Goal: Task Accomplishment & Management: Use online tool/utility

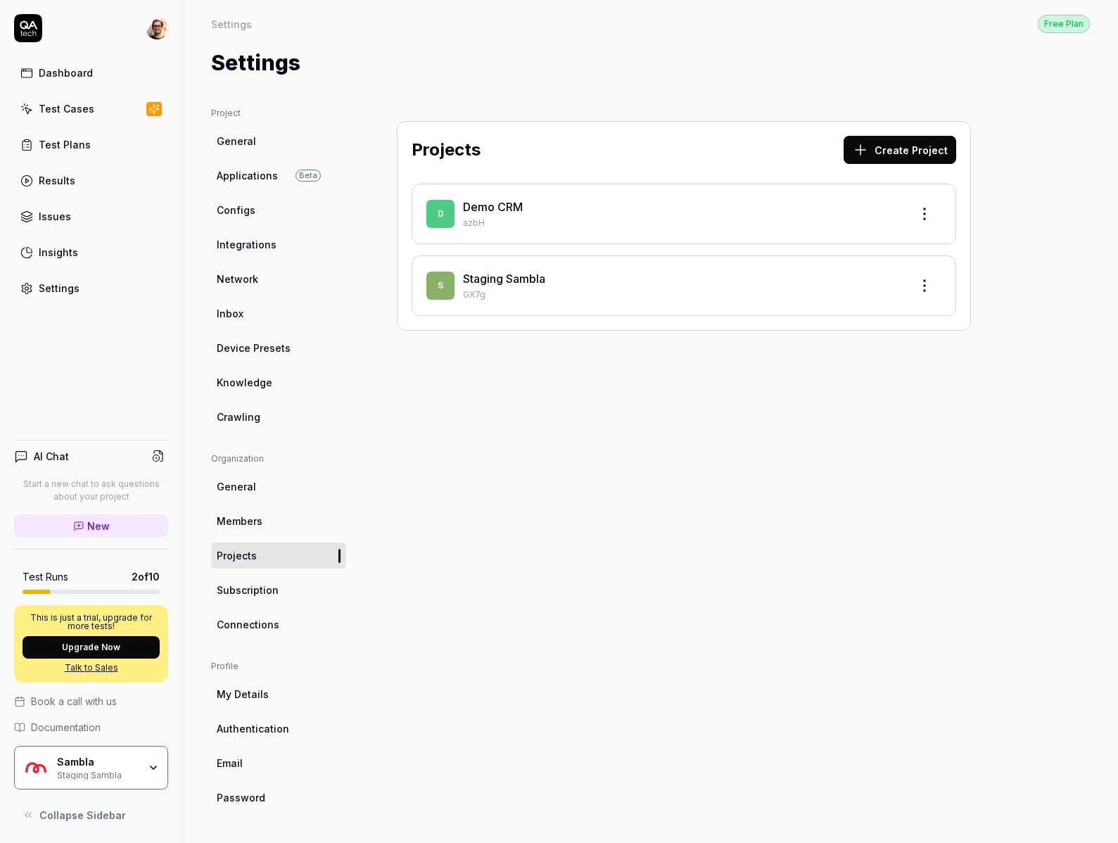
click at [520, 283] on link "Staging Sambla" at bounding box center [504, 278] width 82 height 14
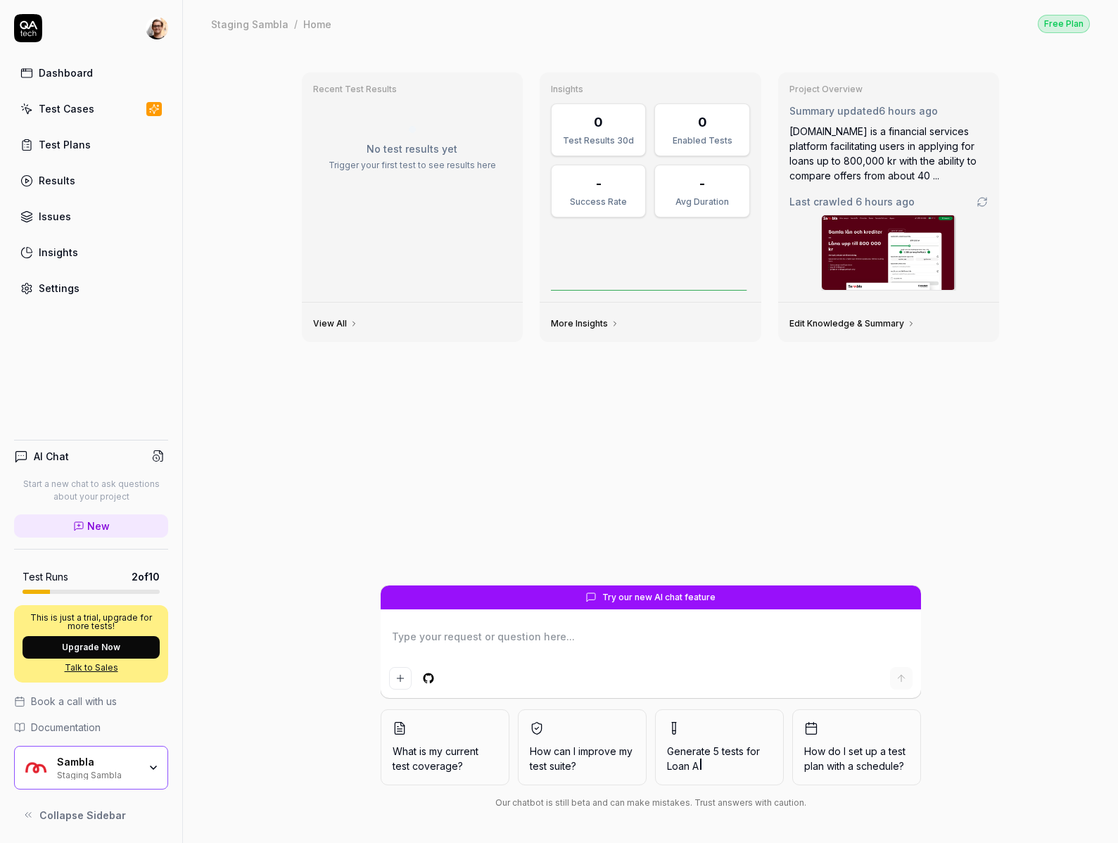
type textarea "*"
click at [108, 297] on link "Settings" at bounding box center [91, 287] width 154 height 27
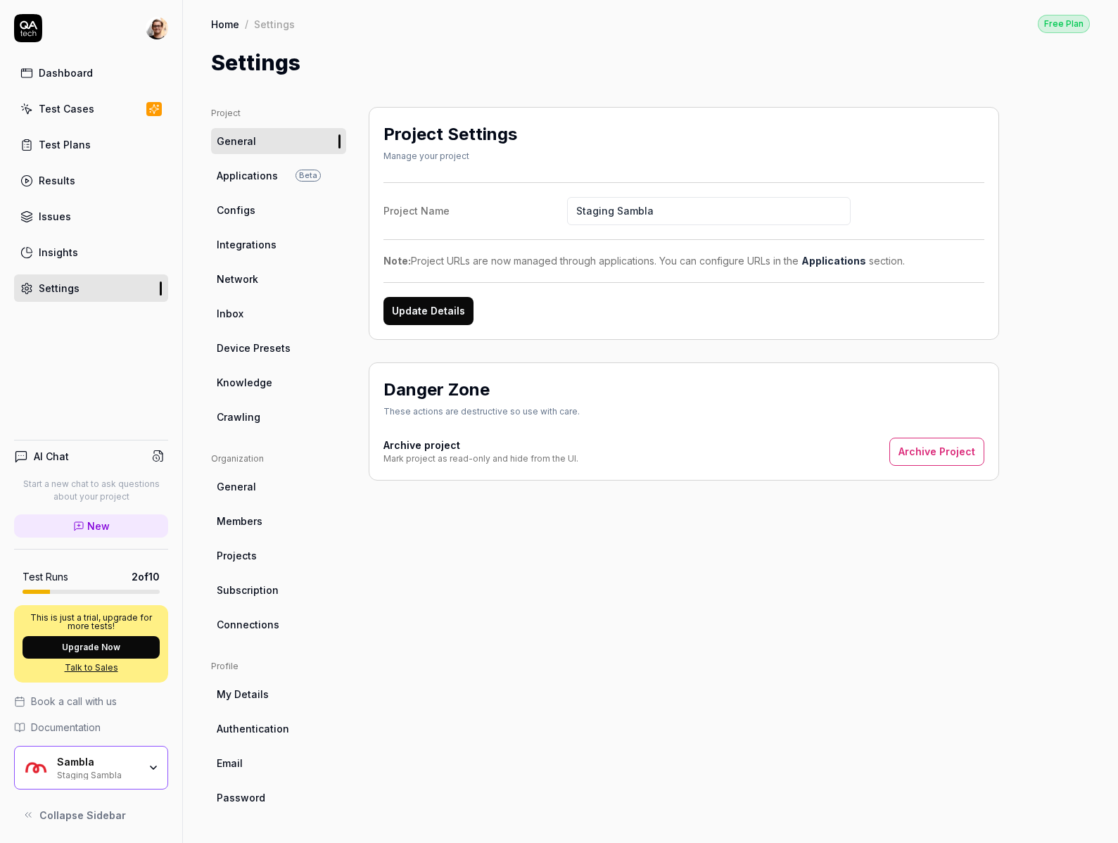
click at [293, 177] on link "Applications Beta" at bounding box center [278, 175] width 135 height 26
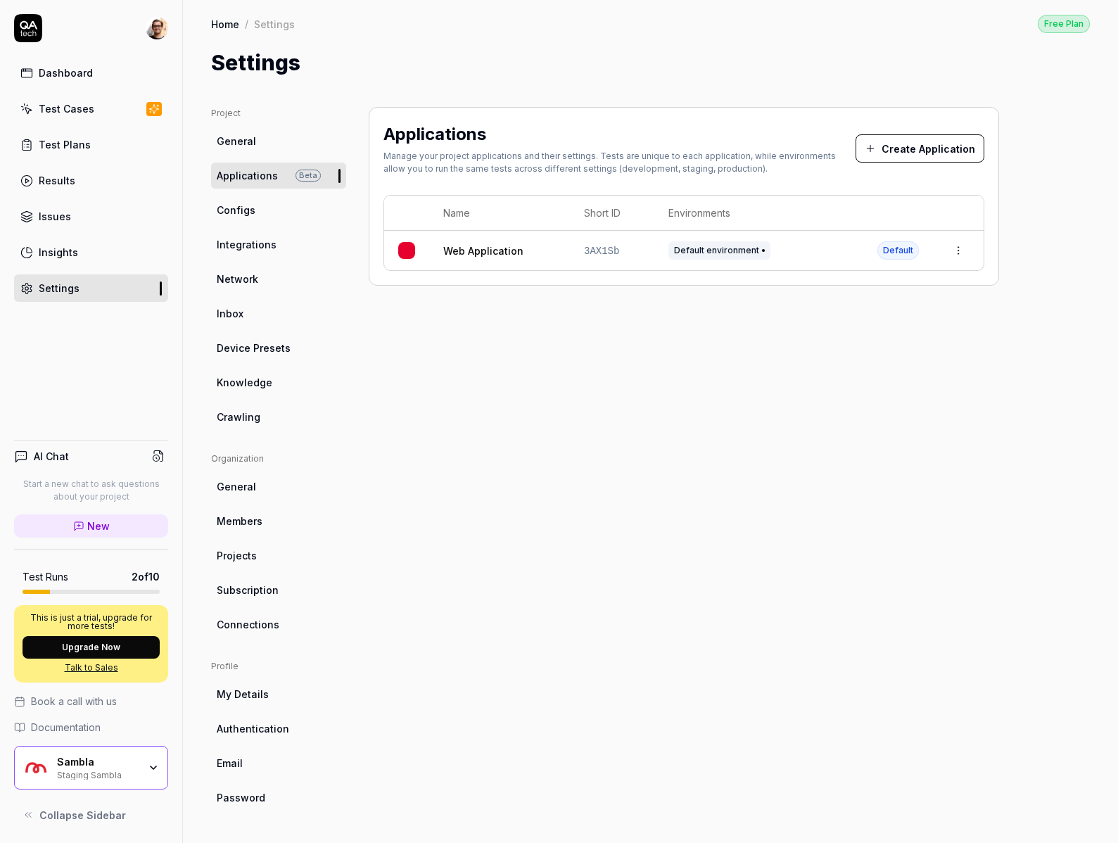
click at [483, 257] on td "Web Application" at bounding box center [499, 250] width 141 height 39
click at [483, 253] on link "Web Application" at bounding box center [483, 250] width 80 height 15
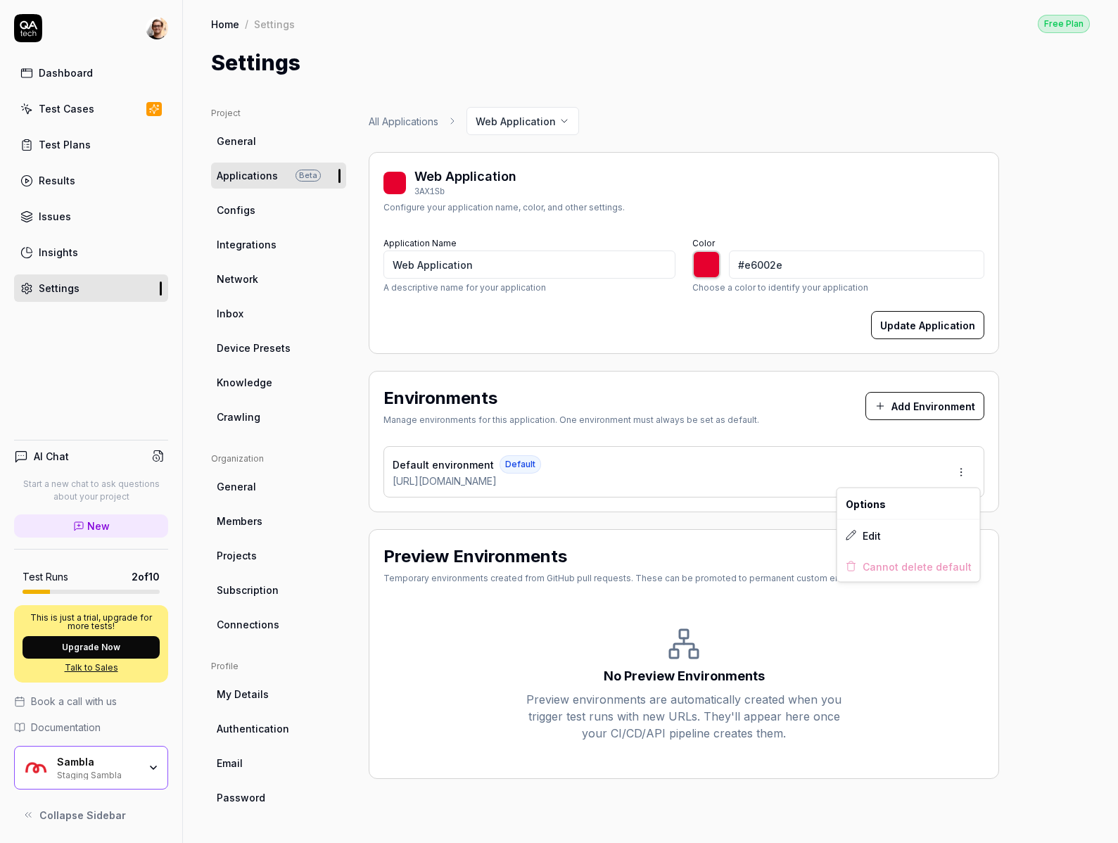
click at [964, 471] on html "Dashboard Test Cases Test Plans Results Issues Insights Settings AI Chat Start …" at bounding box center [559, 421] width 1118 height 843
click at [874, 530] on span "Edit" at bounding box center [871, 535] width 18 height 15
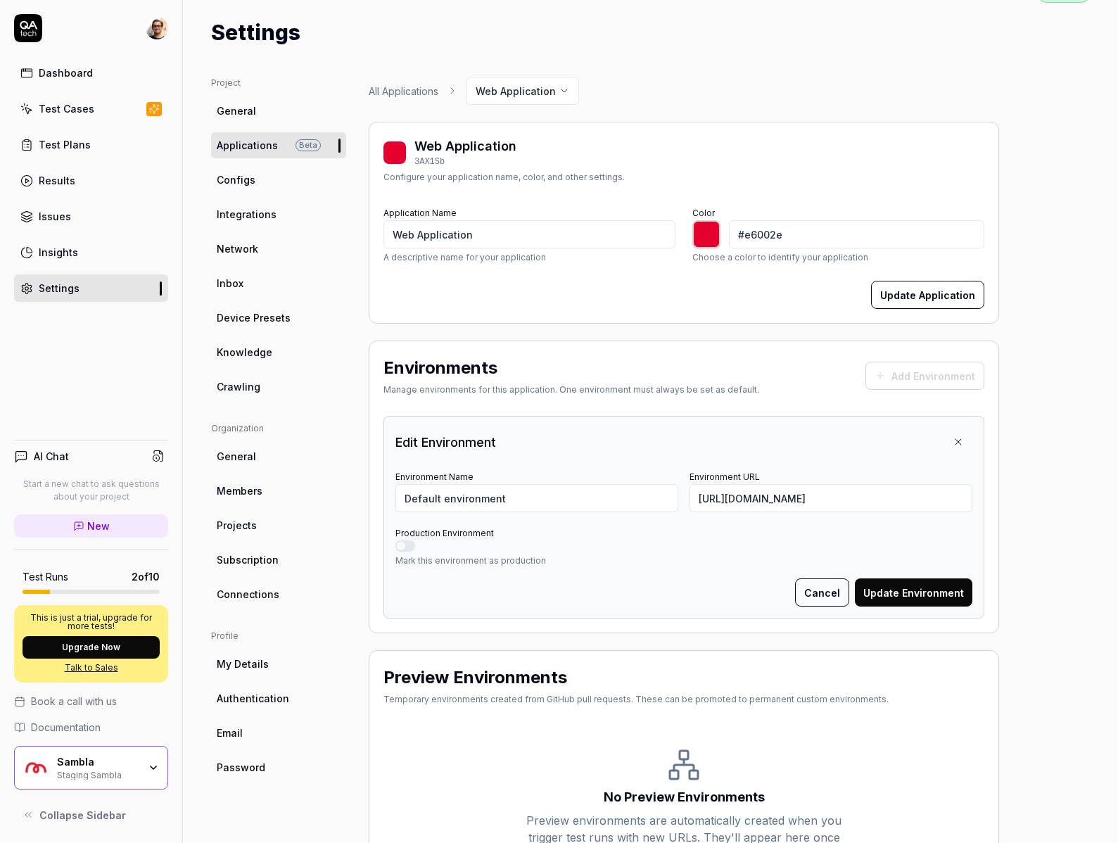
scroll to position [32, 0]
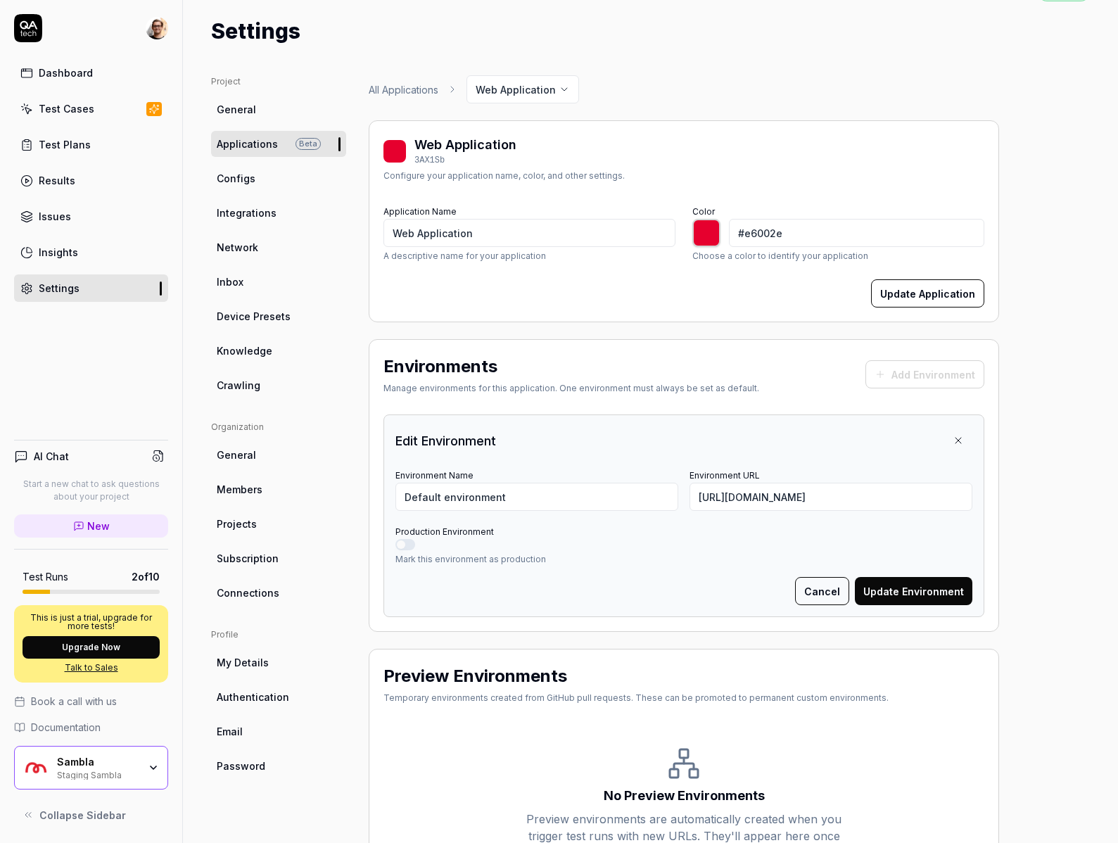
click at [469, 644] on div "All Applications Web Application Web Application 3AX1Sb Configure your applicat…" at bounding box center [684, 486] width 630 height 823
click at [280, 185] on link "Configs" at bounding box center [278, 178] width 135 height 26
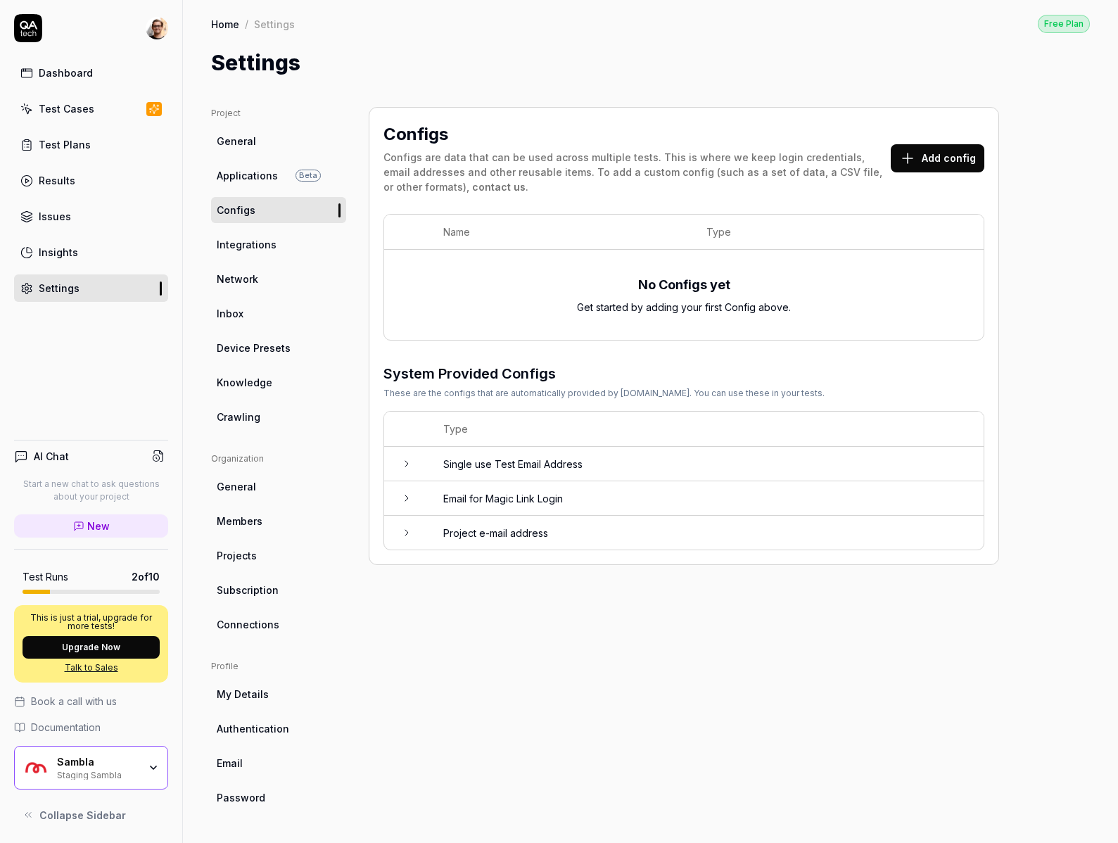
click at [279, 185] on link "Applications Beta" at bounding box center [278, 175] width 135 height 26
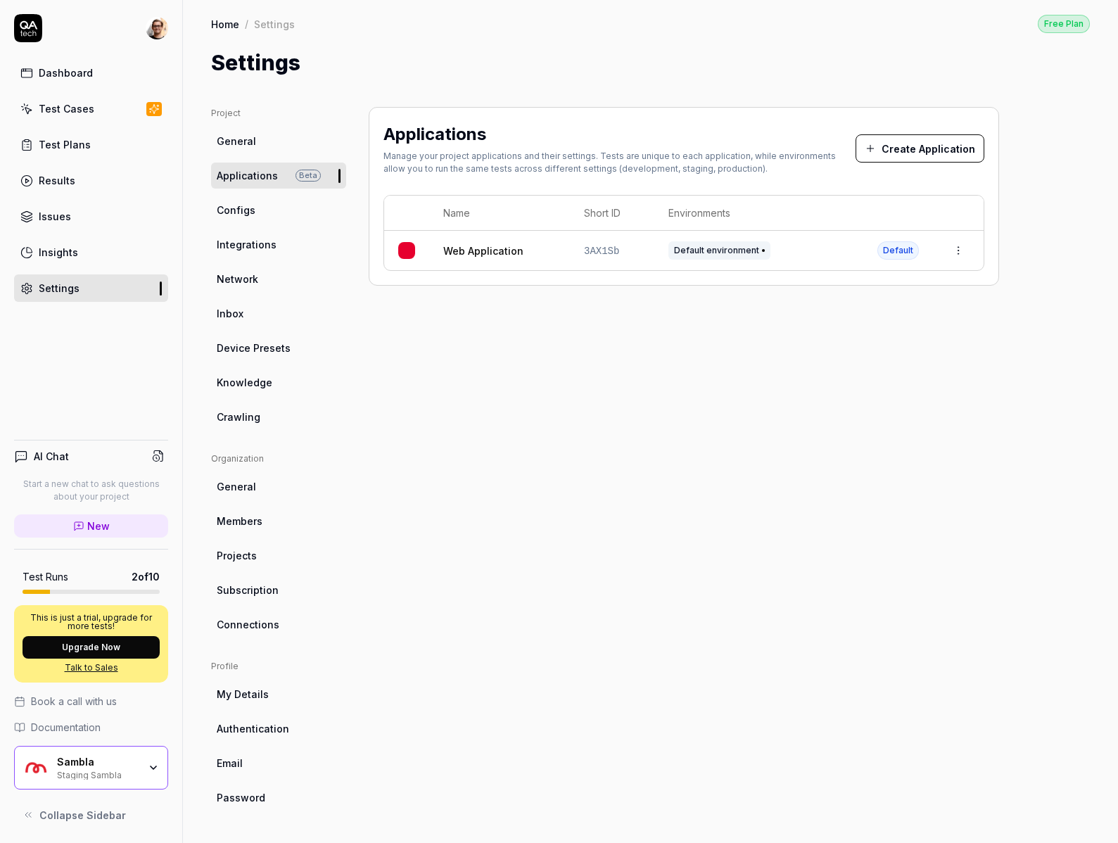
click at [290, 203] on link "Configs" at bounding box center [278, 210] width 135 height 26
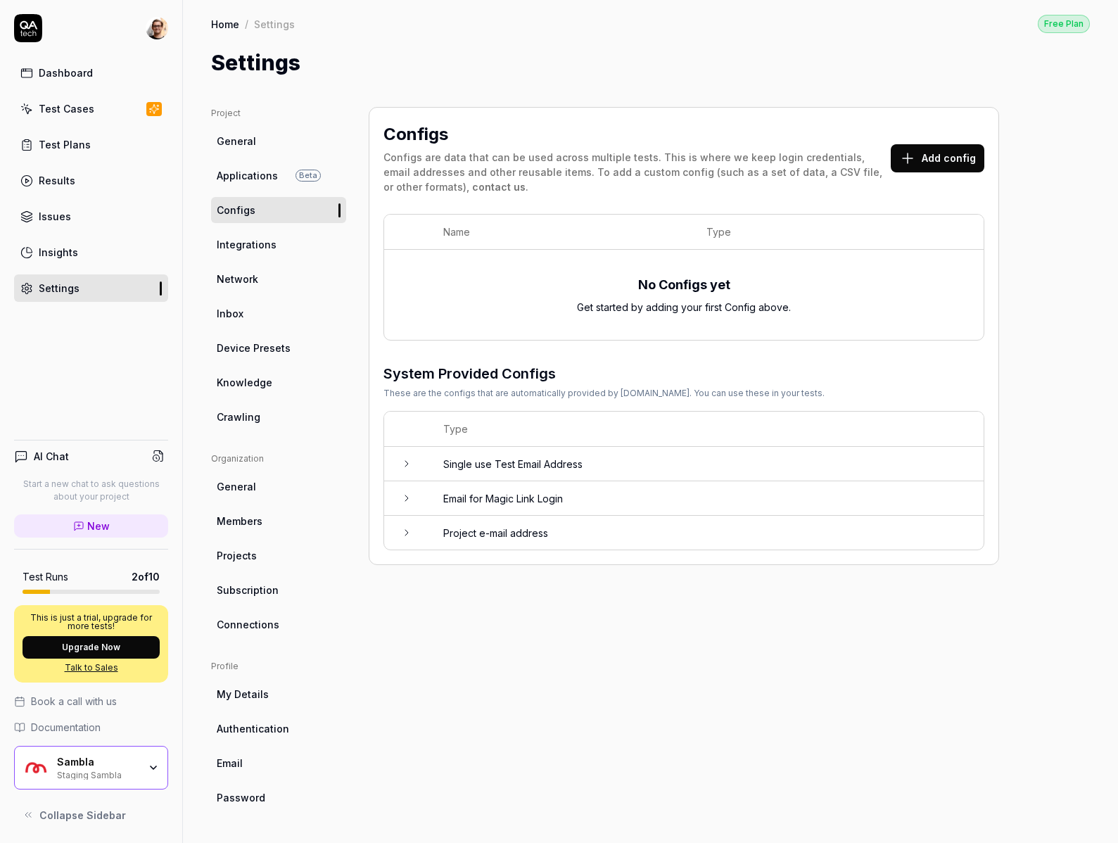
click at [945, 167] on button "Add config" at bounding box center [937, 158] width 94 height 28
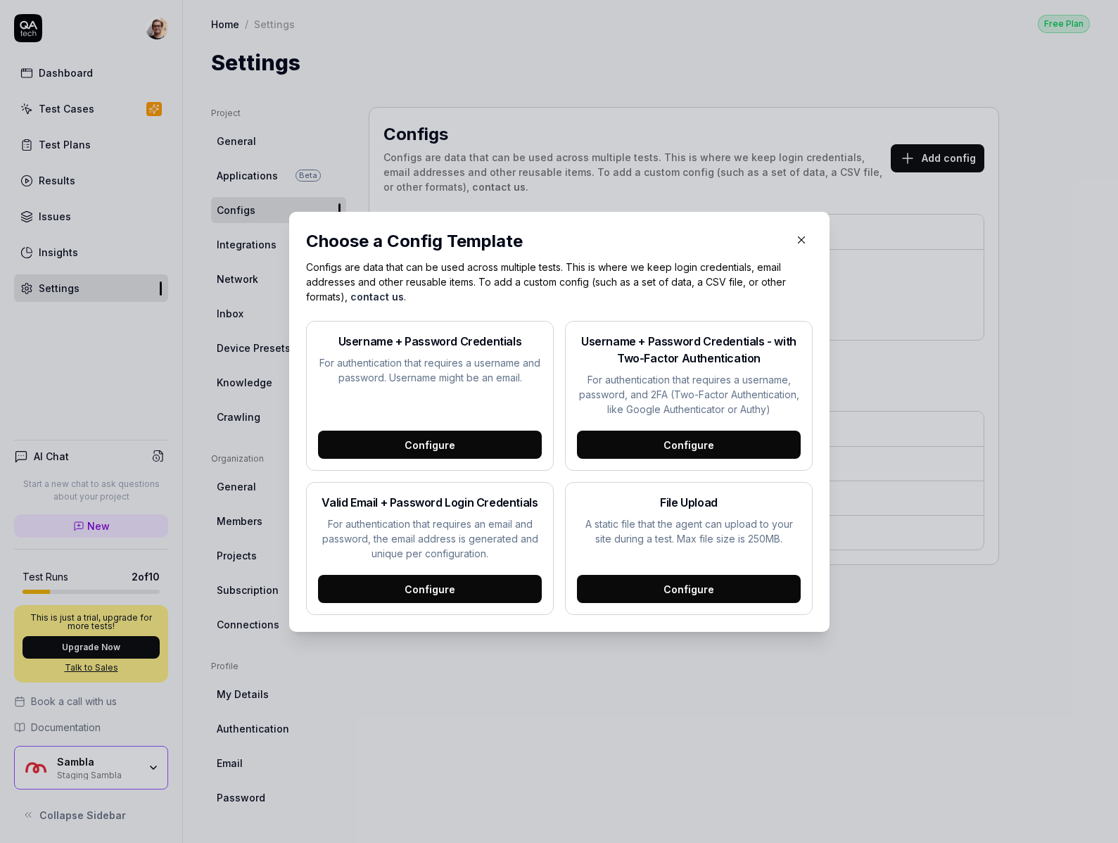
click at [473, 435] on div "Configure" at bounding box center [430, 444] width 224 height 28
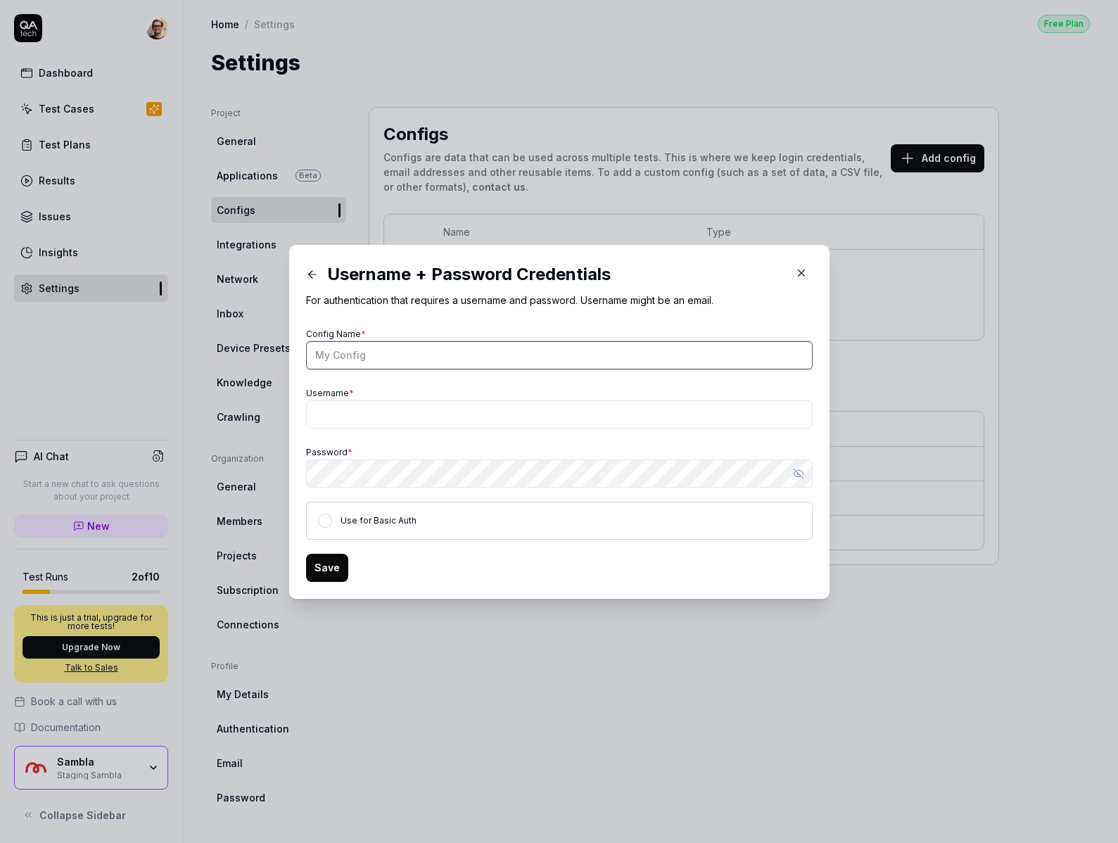
click at [376, 352] on input "Config Name *" at bounding box center [559, 355] width 506 height 28
type input "bypass"
type input "basic auth example - to get rid of popup"
click at [438, 387] on div "Username *" at bounding box center [559, 405] width 506 height 45
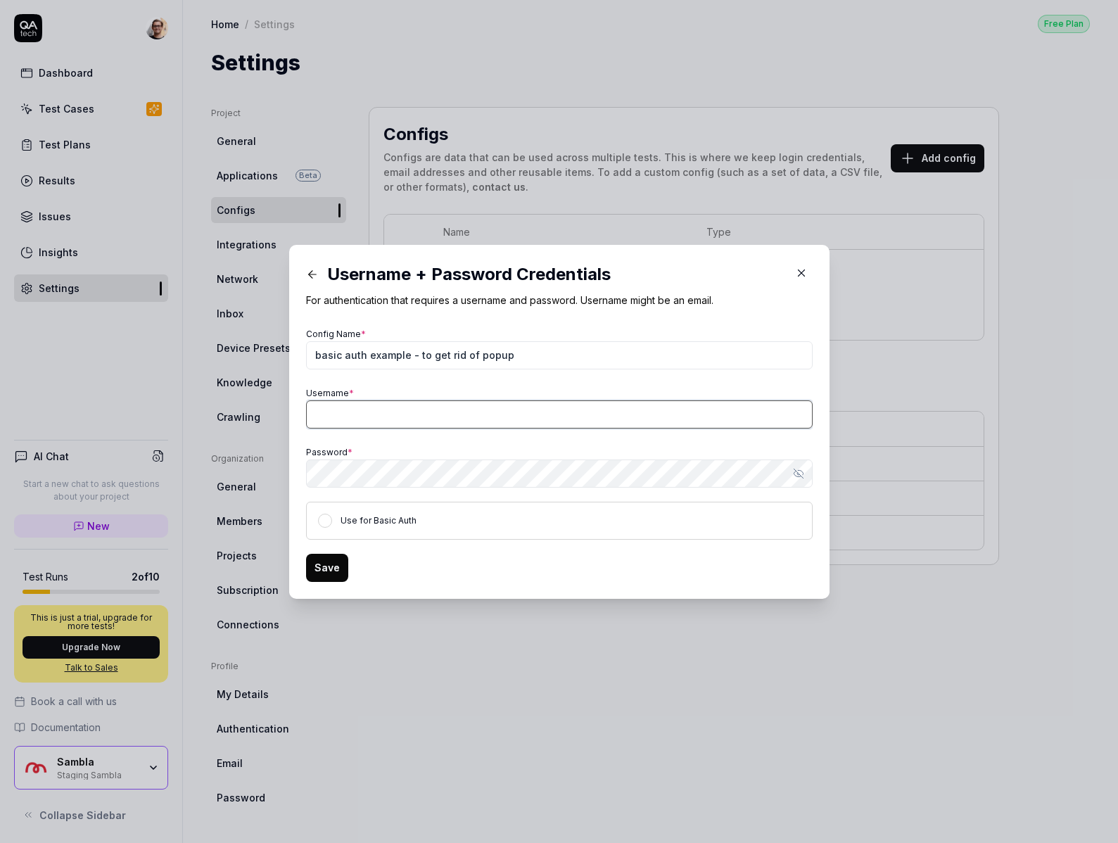
click at [426, 410] on input "Username *" at bounding box center [559, 414] width 506 height 28
type input "abc"
click at [362, 561] on div "Save" at bounding box center [559, 568] width 506 height 28
click at [338, 522] on div "Use for Basic Auth" at bounding box center [559, 520] width 506 height 38
click at [326, 519] on button "Use for Basic Auth" at bounding box center [325, 520] width 14 height 14
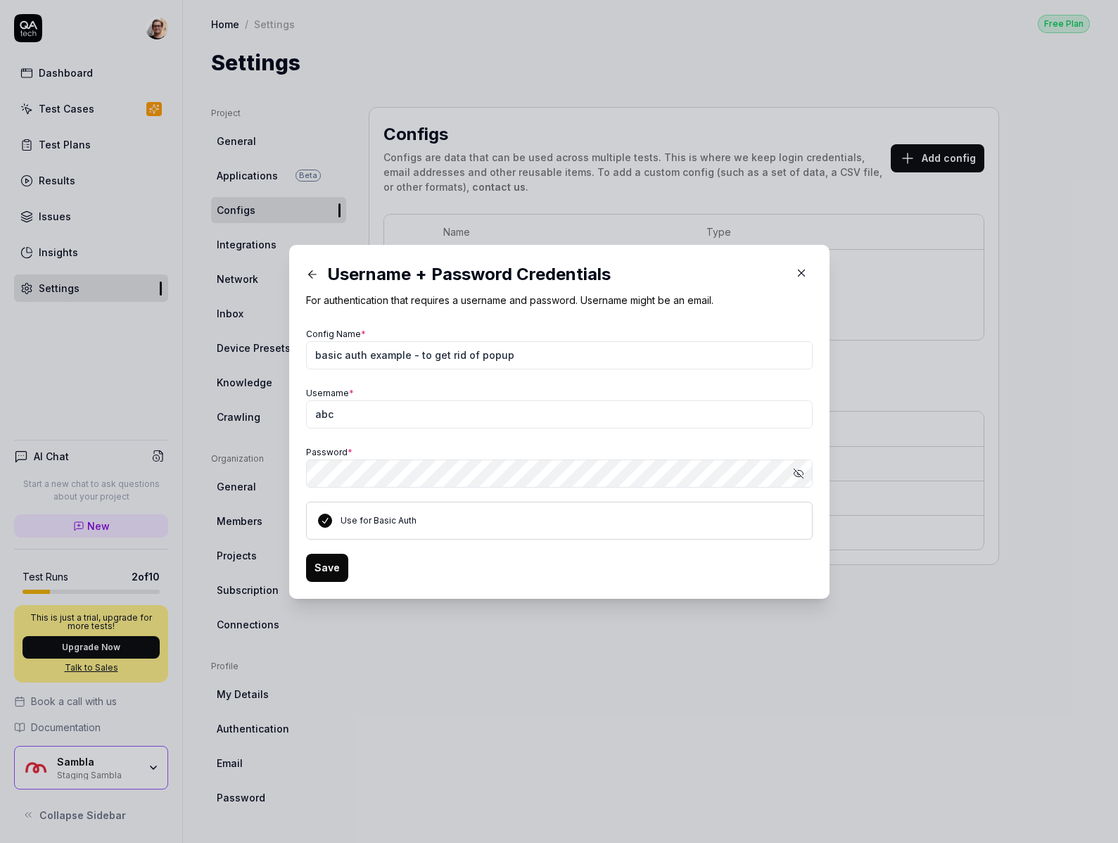
click at [329, 580] on button "Save" at bounding box center [327, 568] width 42 height 28
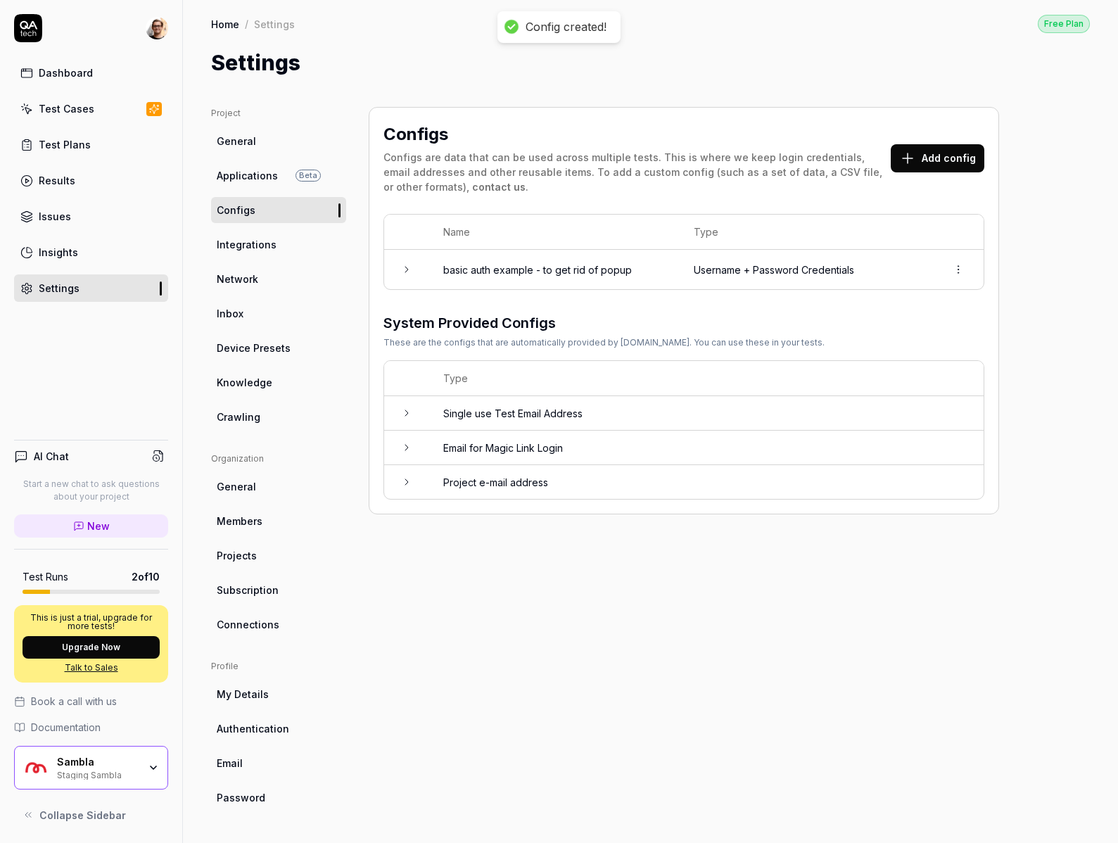
click at [325, 573] on ul "Organization General Members Projects Subscription Connections" at bounding box center [278, 544] width 135 height 185
click at [84, 101] on div "Test Cases" at bounding box center [67, 108] width 56 height 15
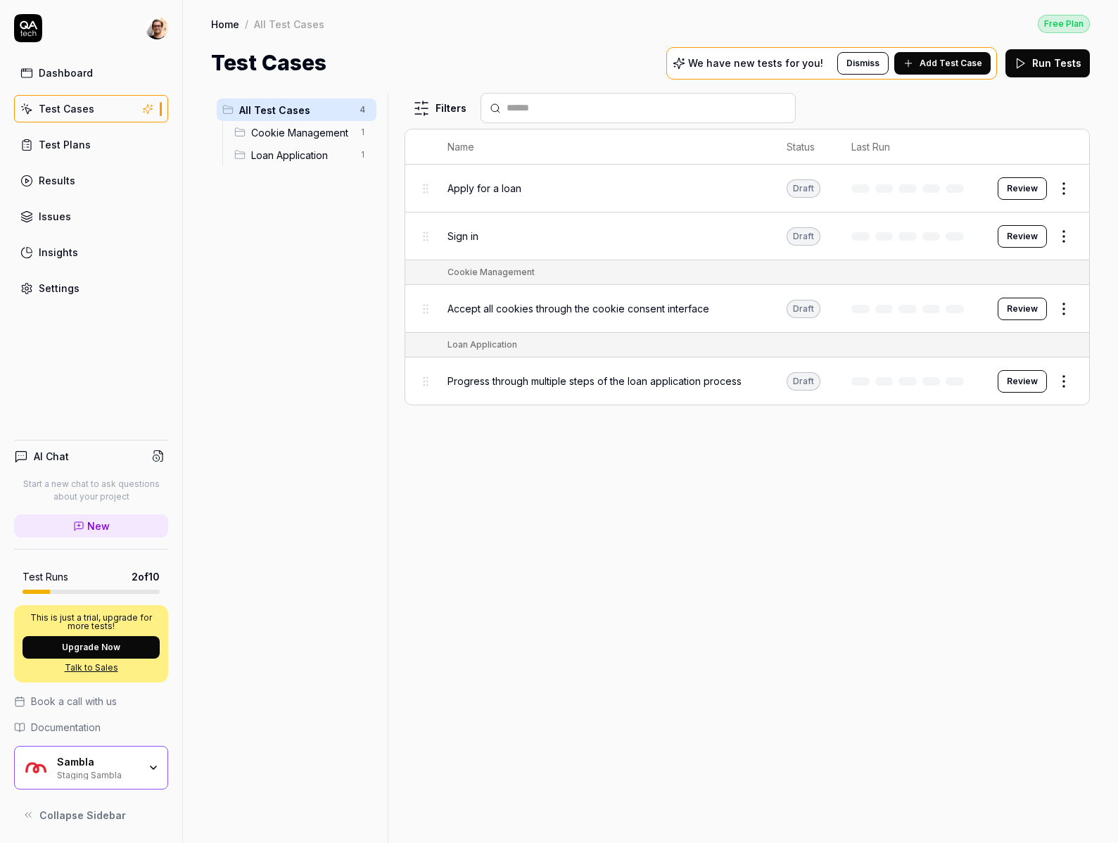
click at [1028, 306] on button "Review" at bounding box center [1021, 309] width 49 height 23
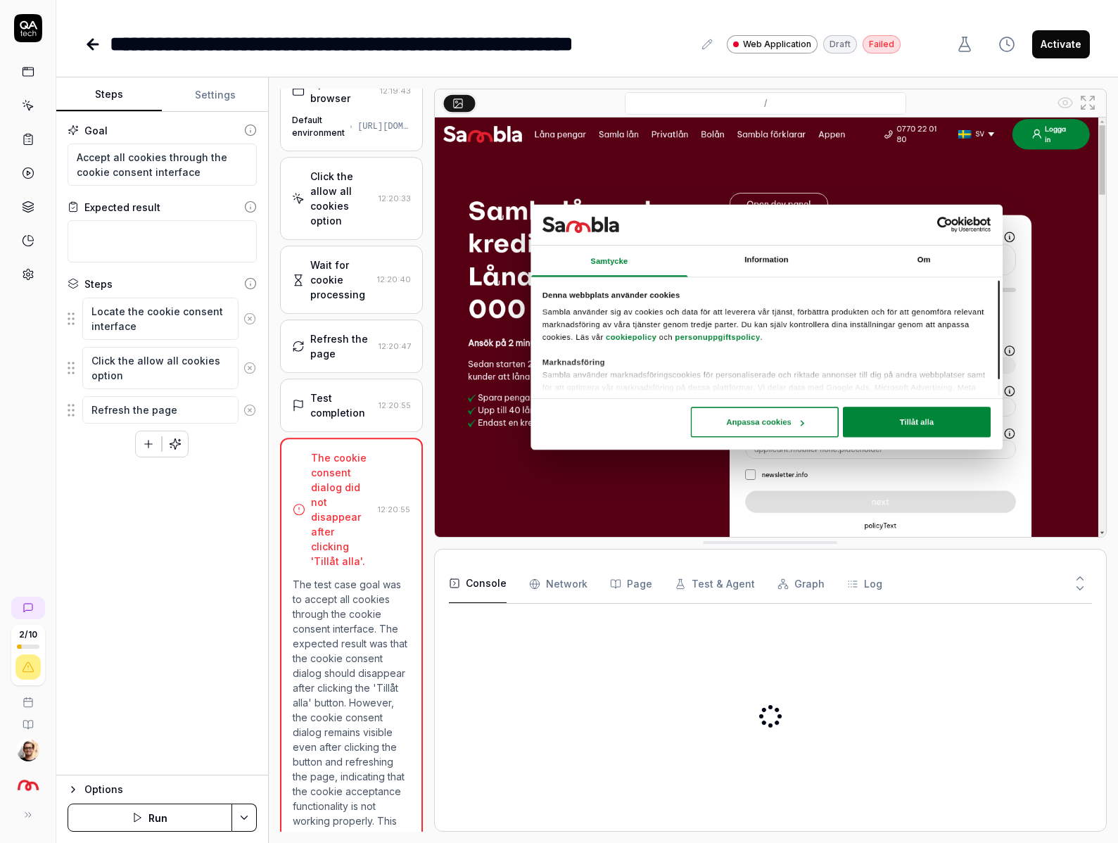
scroll to position [22, 0]
click at [165, 828] on button "Run" at bounding box center [150, 817] width 165 height 28
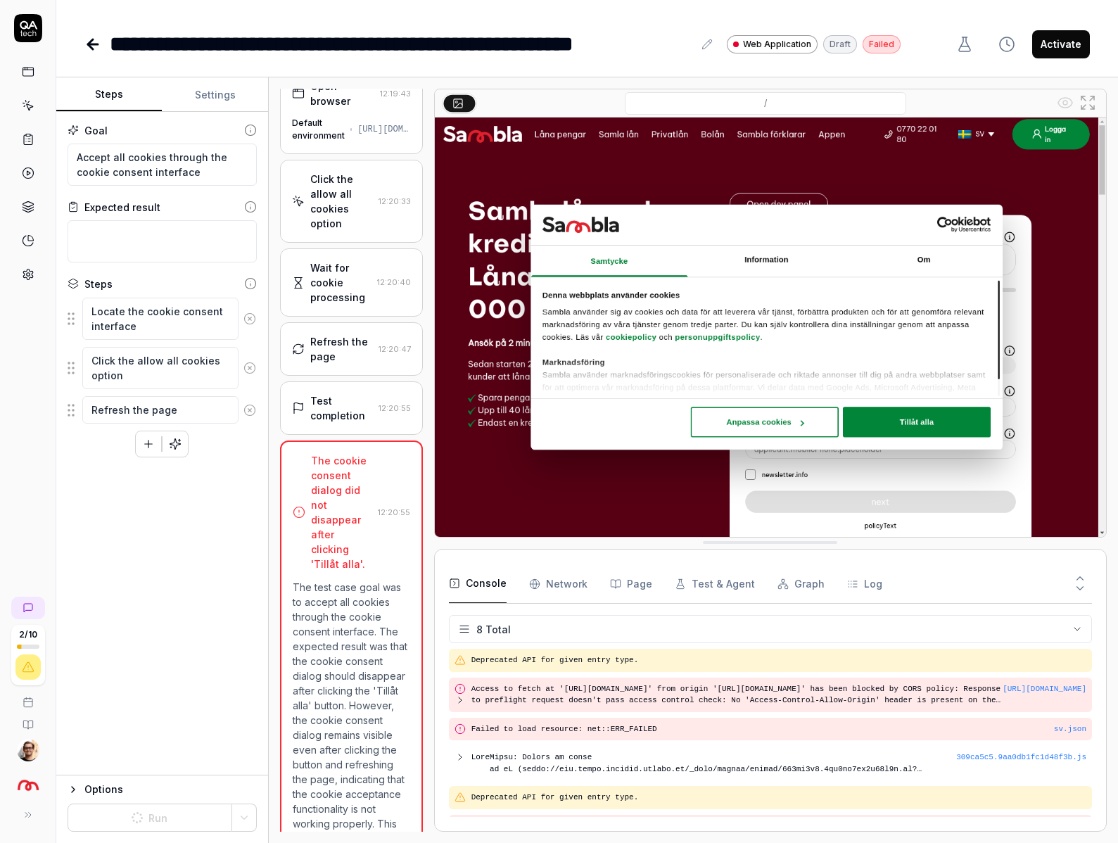
scroll to position [100, 0]
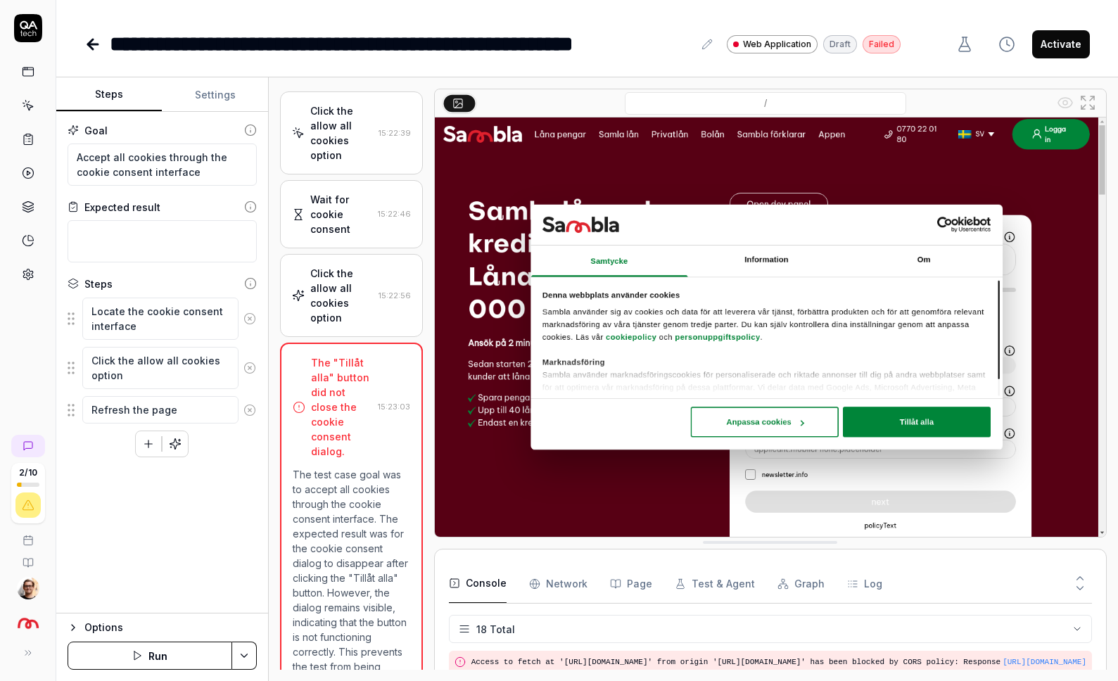
scroll to position [433, 0]
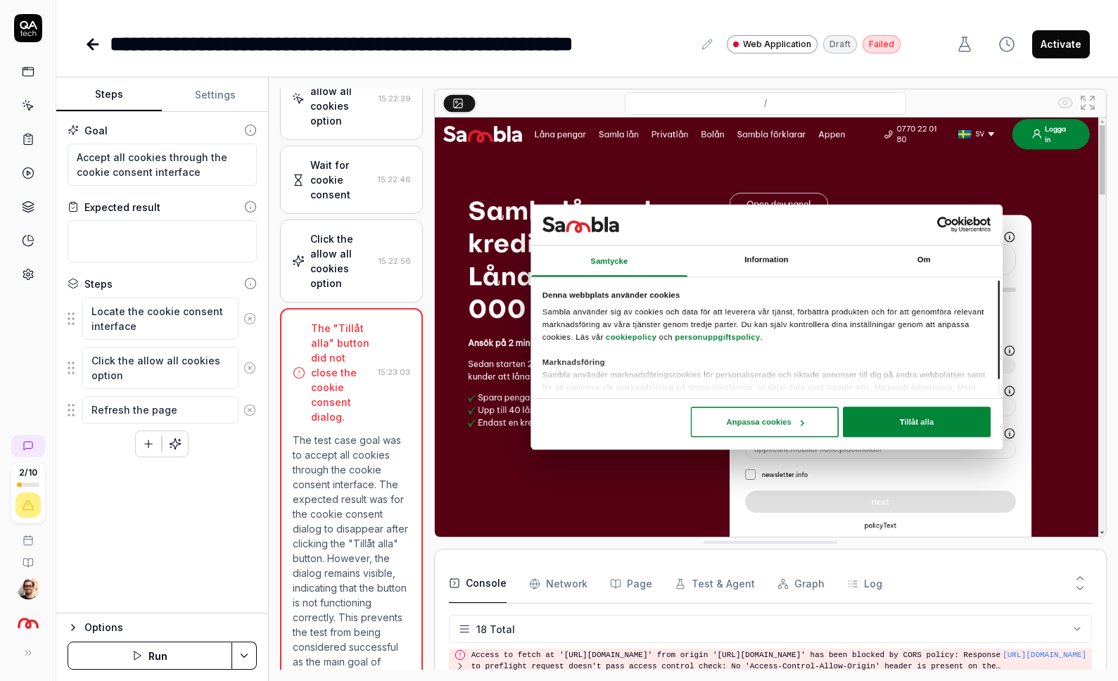
click at [362, 308] on div "The "Tillåt alla" button did not close the cookie consent dialog. 15:23:03 The …" at bounding box center [351, 511] width 143 height 406
click at [359, 249] on div "Click the allow all cookies option" at bounding box center [341, 260] width 63 height 59
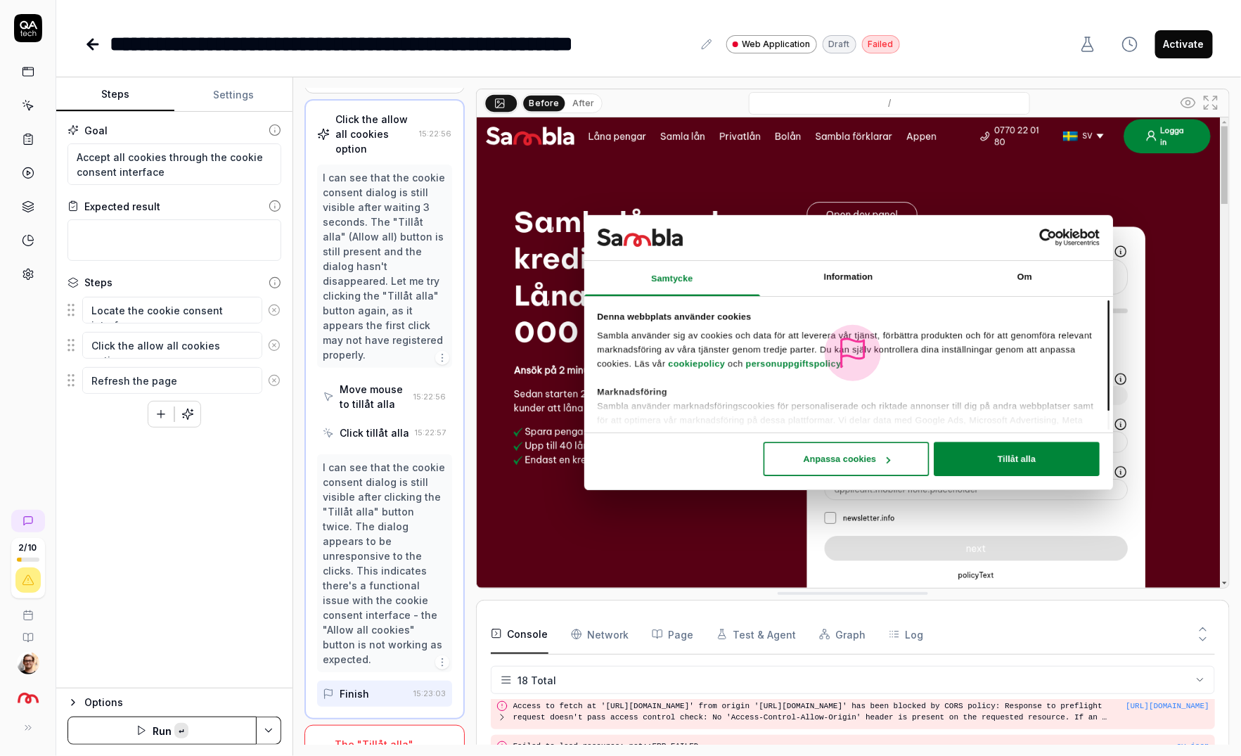
type textarea "*"
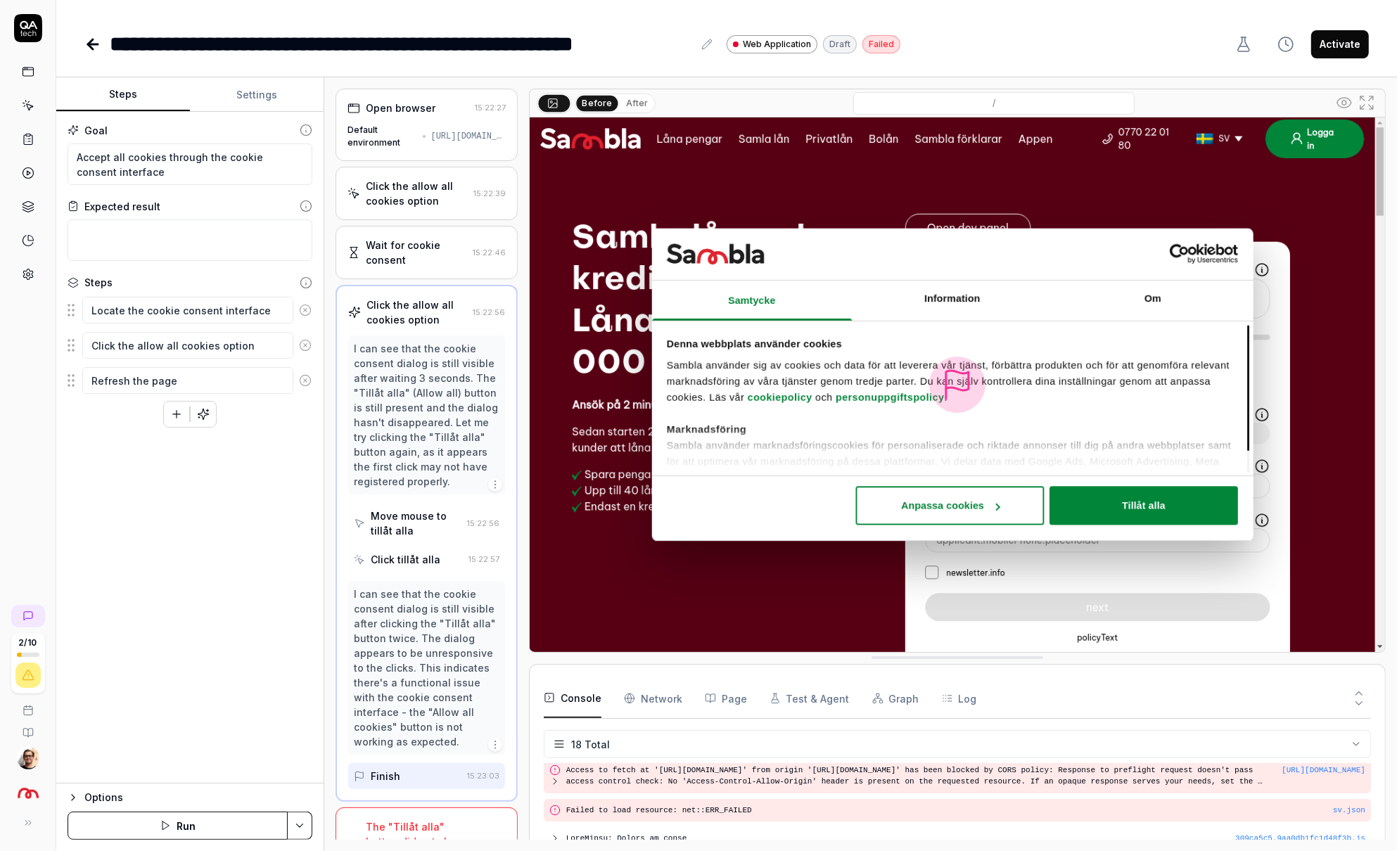
scroll to position [33, 0]
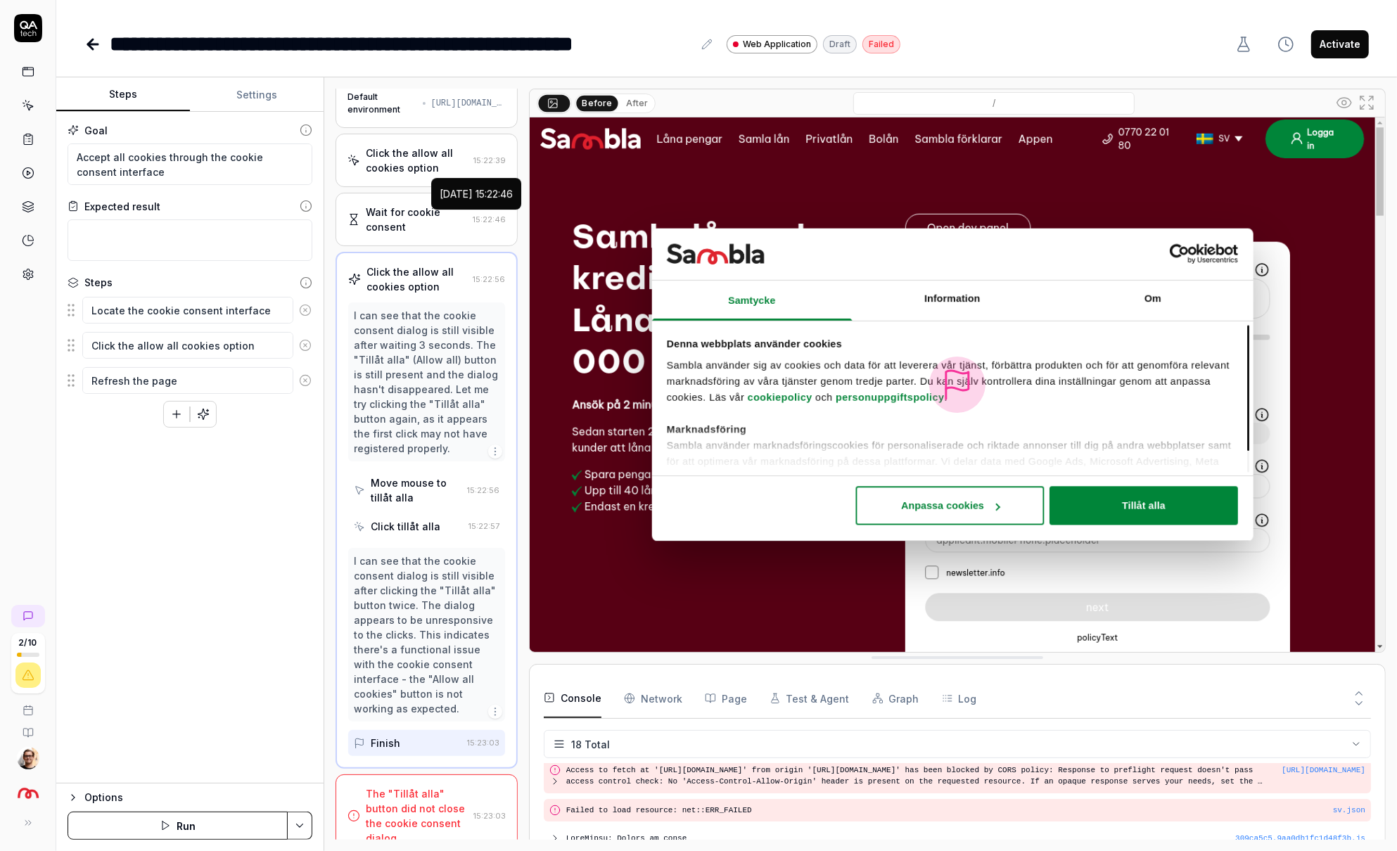
click at [459, 199] on div "2025-09-04 15:22:46" at bounding box center [476, 193] width 73 height 15
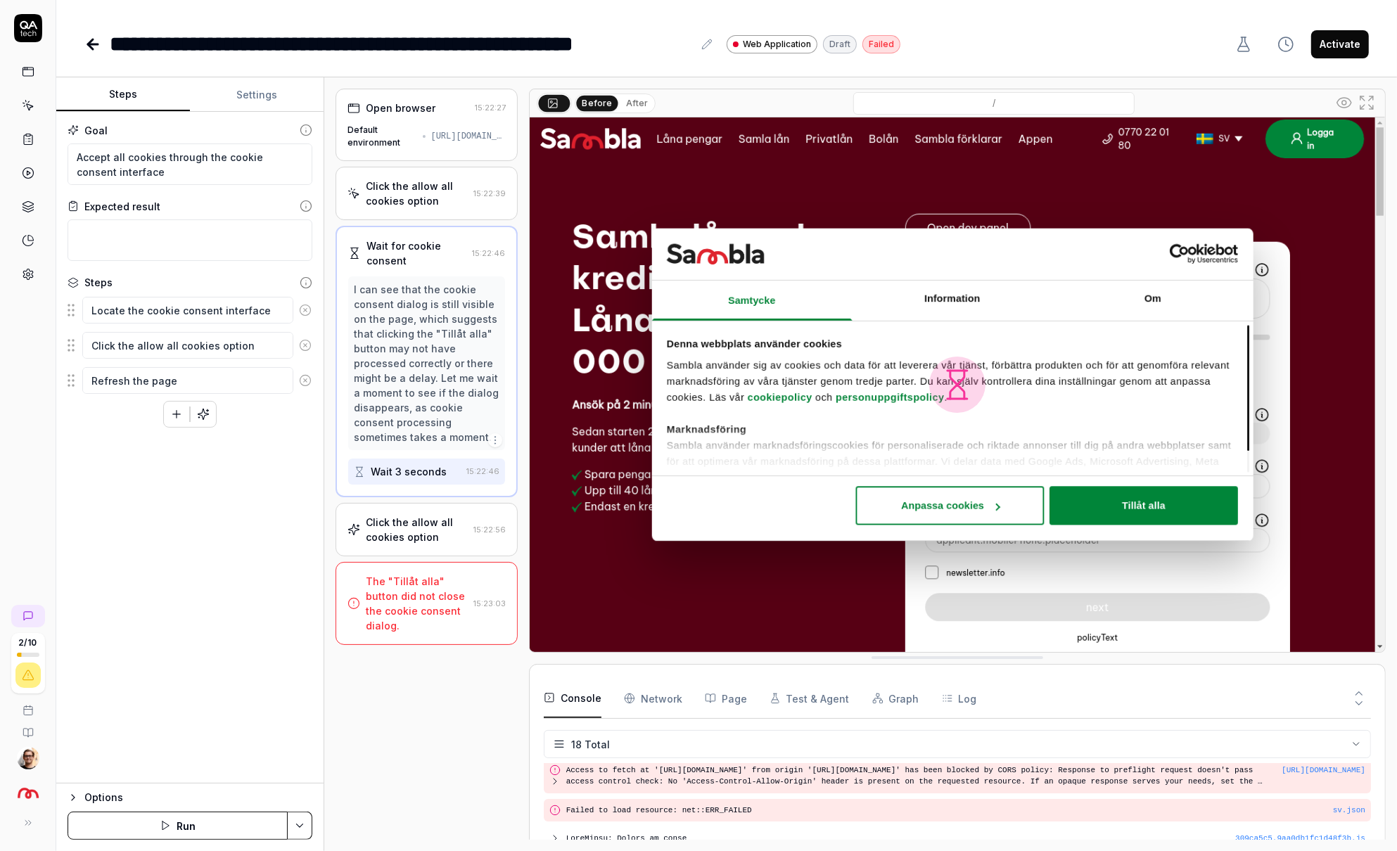
click at [390, 537] on div "Click the allow all cookies option" at bounding box center [416, 530] width 101 height 30
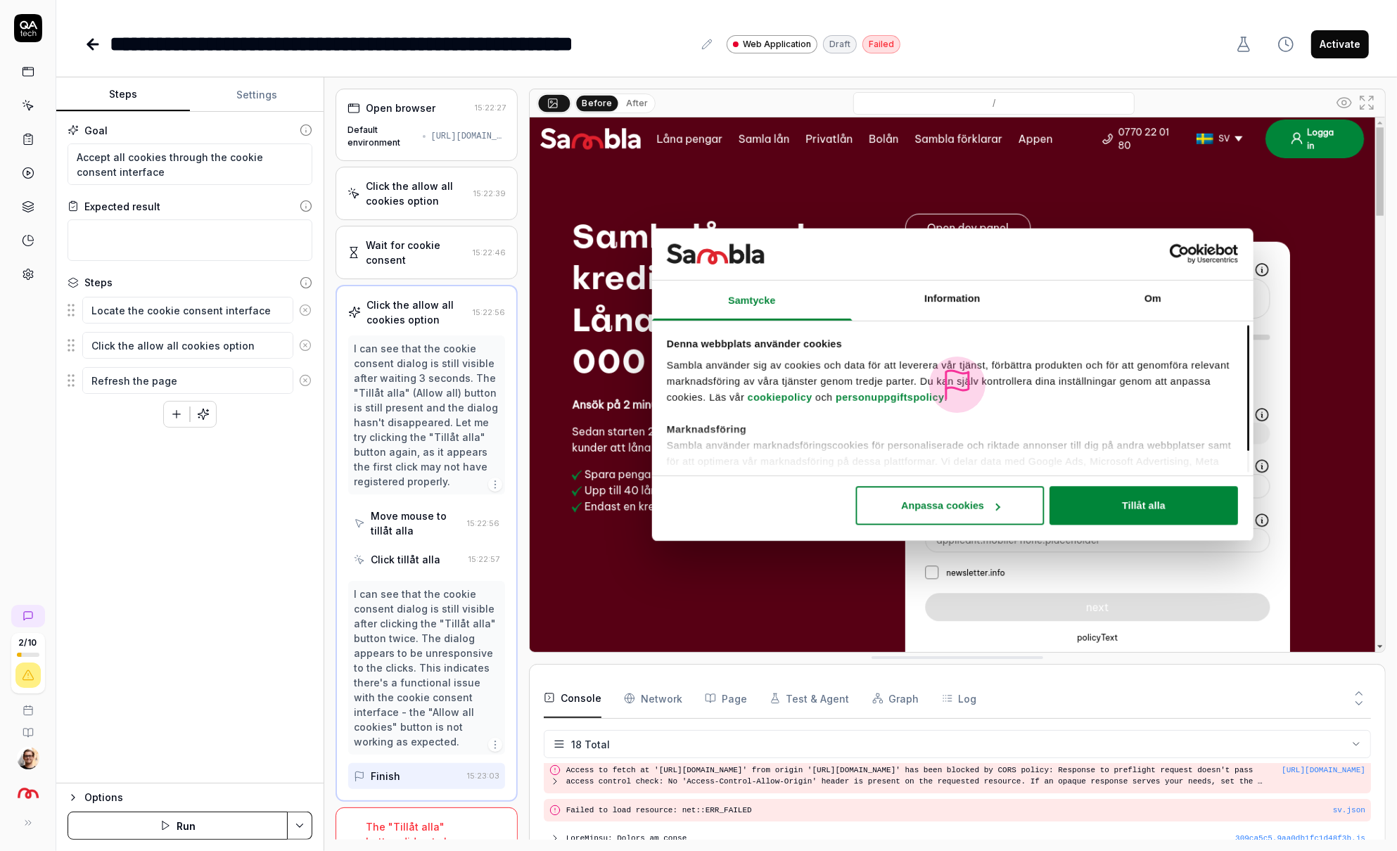
click at [644, 105] on button "After" at bounding box center [636, 103] width 33 height 15
click at [603, 101] on button "Before" at bounding box center [597, 103] width 41 height 15
click at [621, 102] on button "After" at bounding box center [636, 103] width 33 height 15
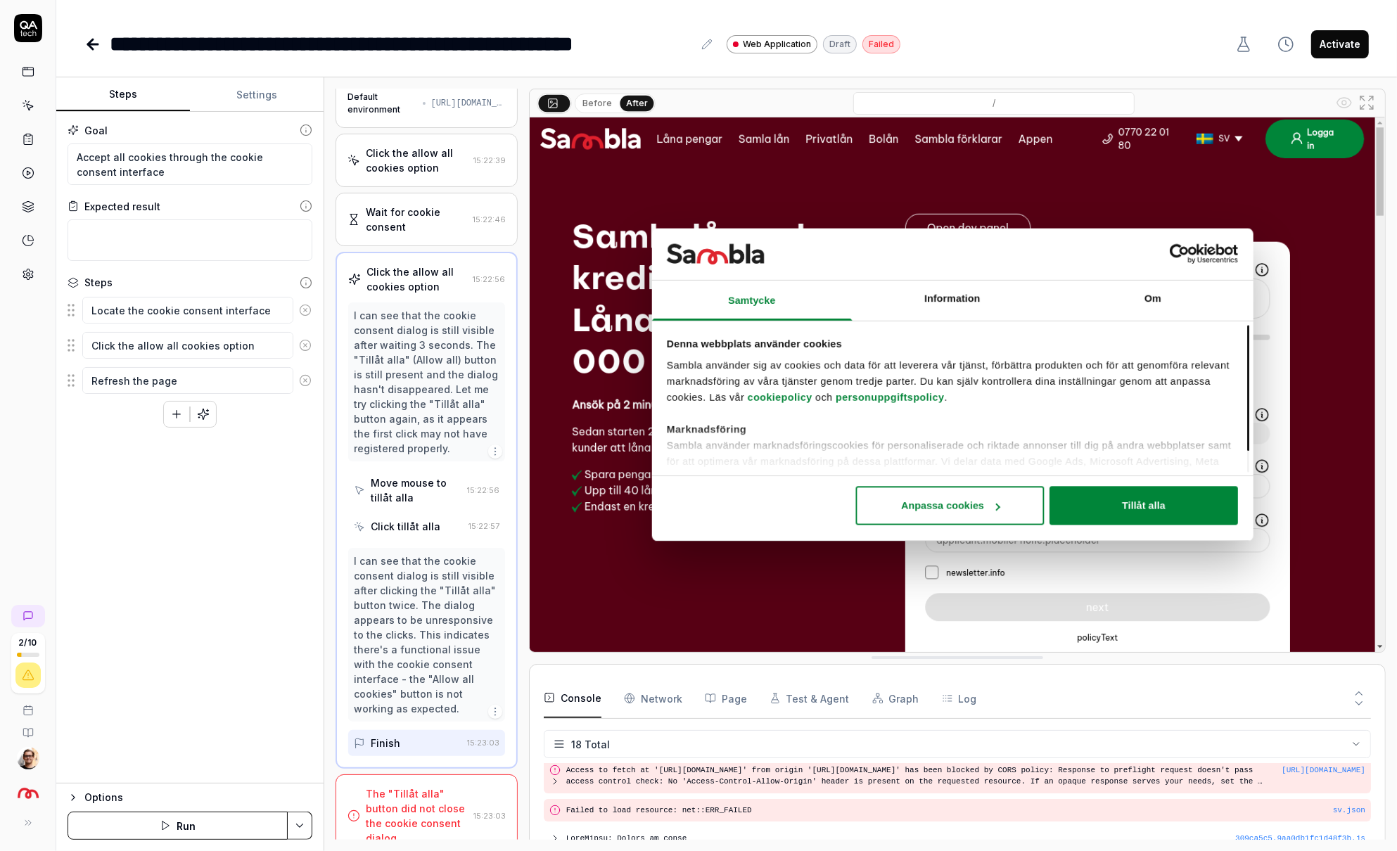
click at [362, 563] on div "I can see that the cookie consent dialog is still visible after clicking the "T…" at bounding box center [426, 635] width 145 height 162
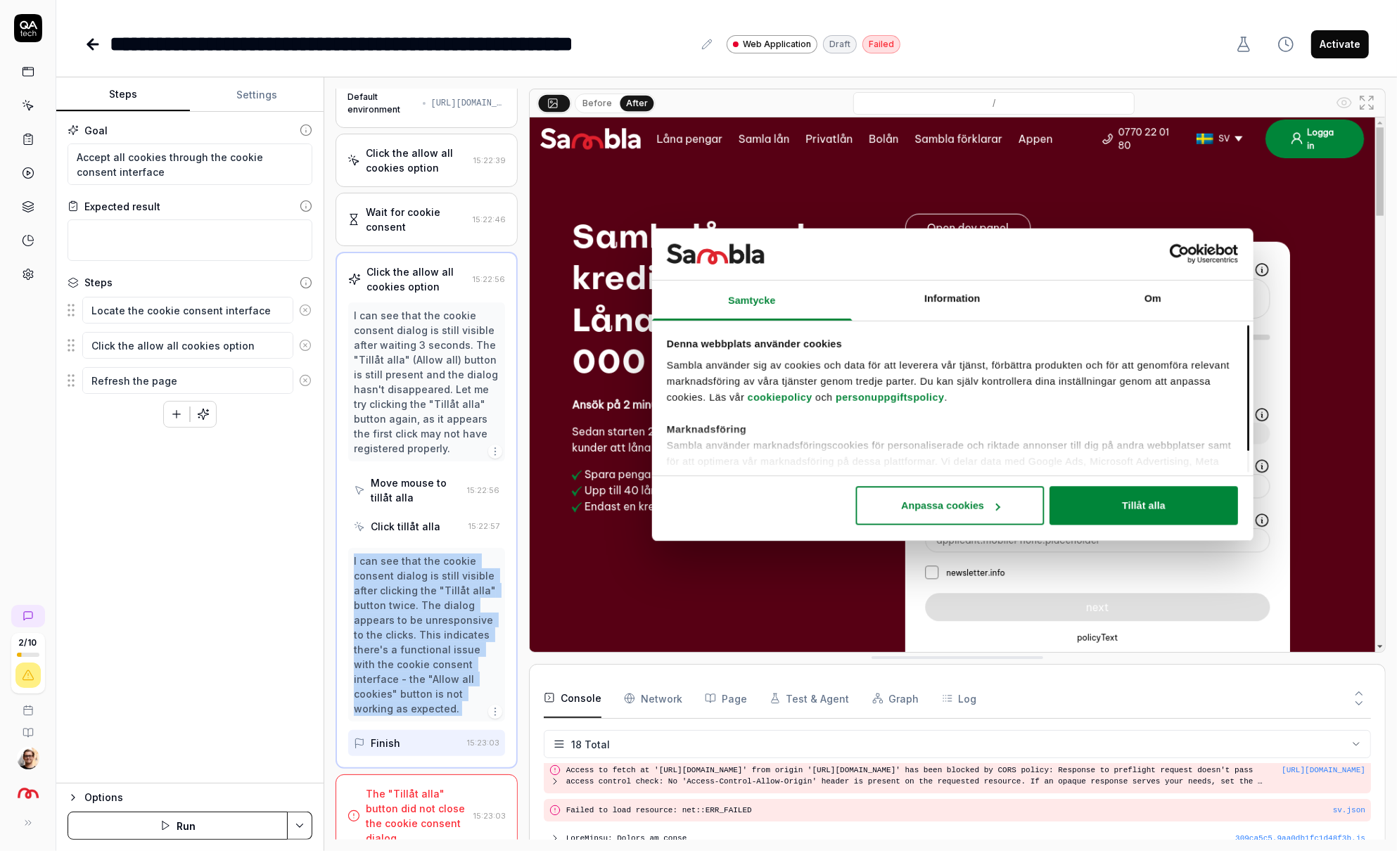
drag, startPoint x: 362, startPoint y: 563, endPoint x: 370, endPoint y: 615, distance: 52.7
click at [371, 615] on div "I can see that the cookie consent dialog is still visible after clicking the "T…" at bounding box center [426, 635] width 145 height 162
copy div "I can see that the cookie consent dialog is still visible after clicking the "T…"
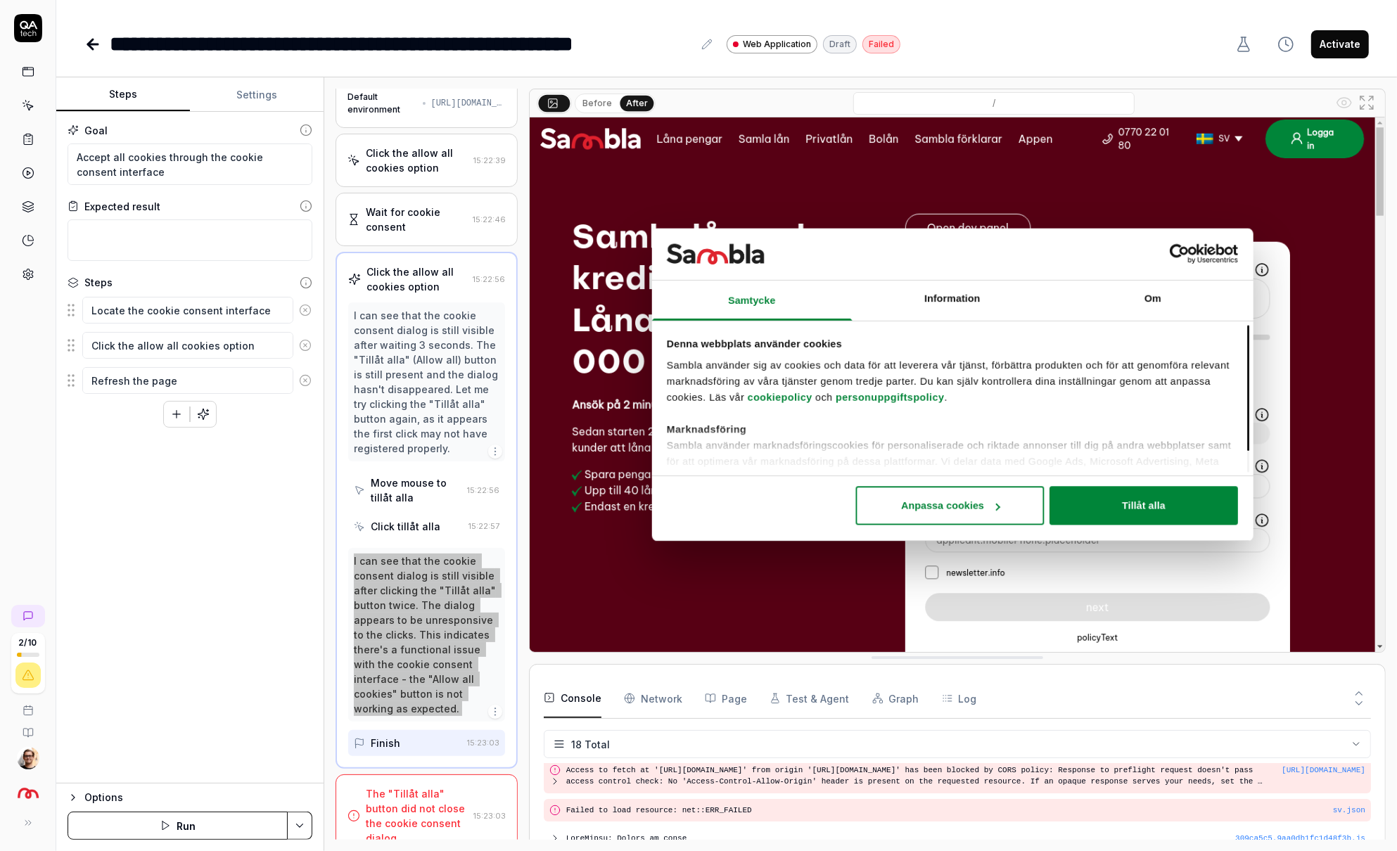
type textarea "*"
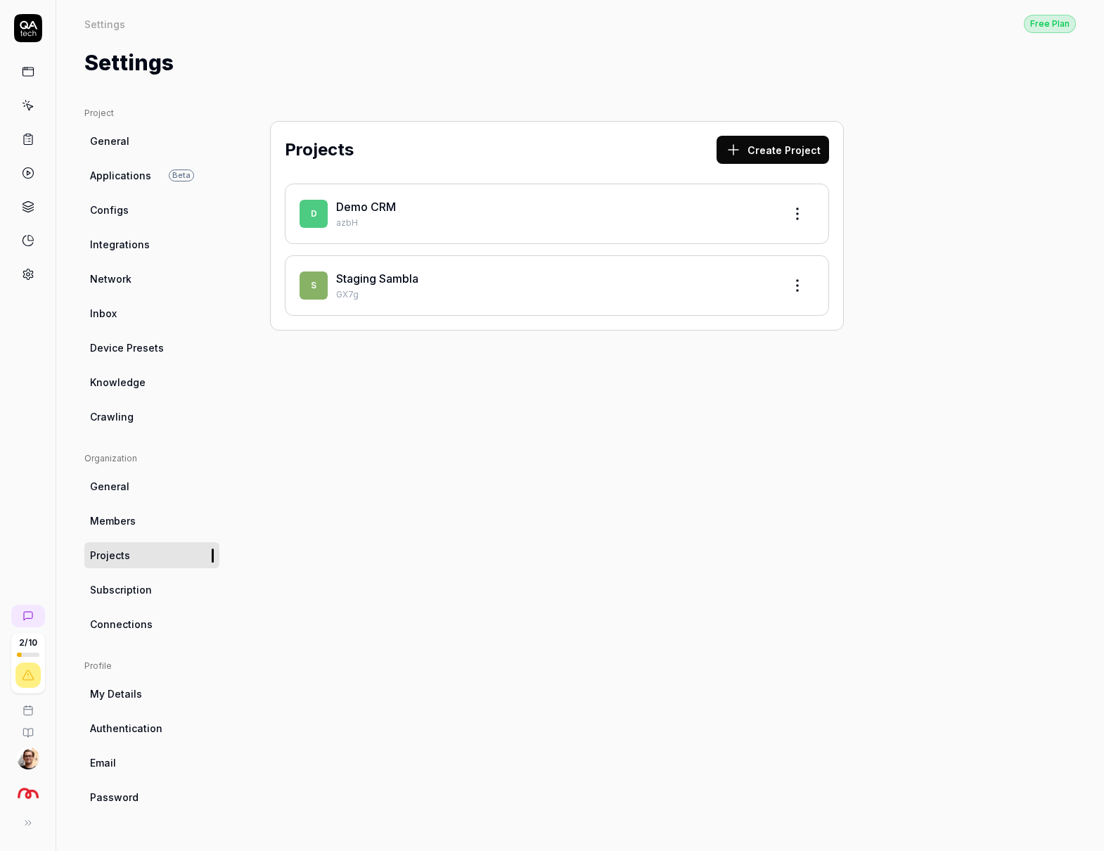
click at [27, 793] on img "button" at bounding box center [27, 793] width 25 height 25
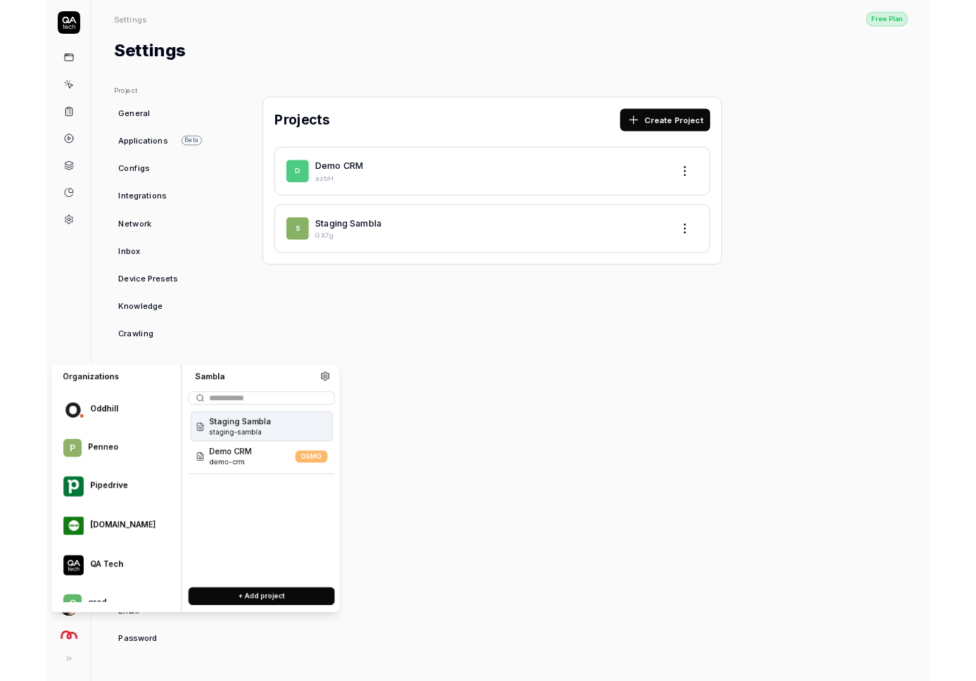
scroll to position [1724, 0]
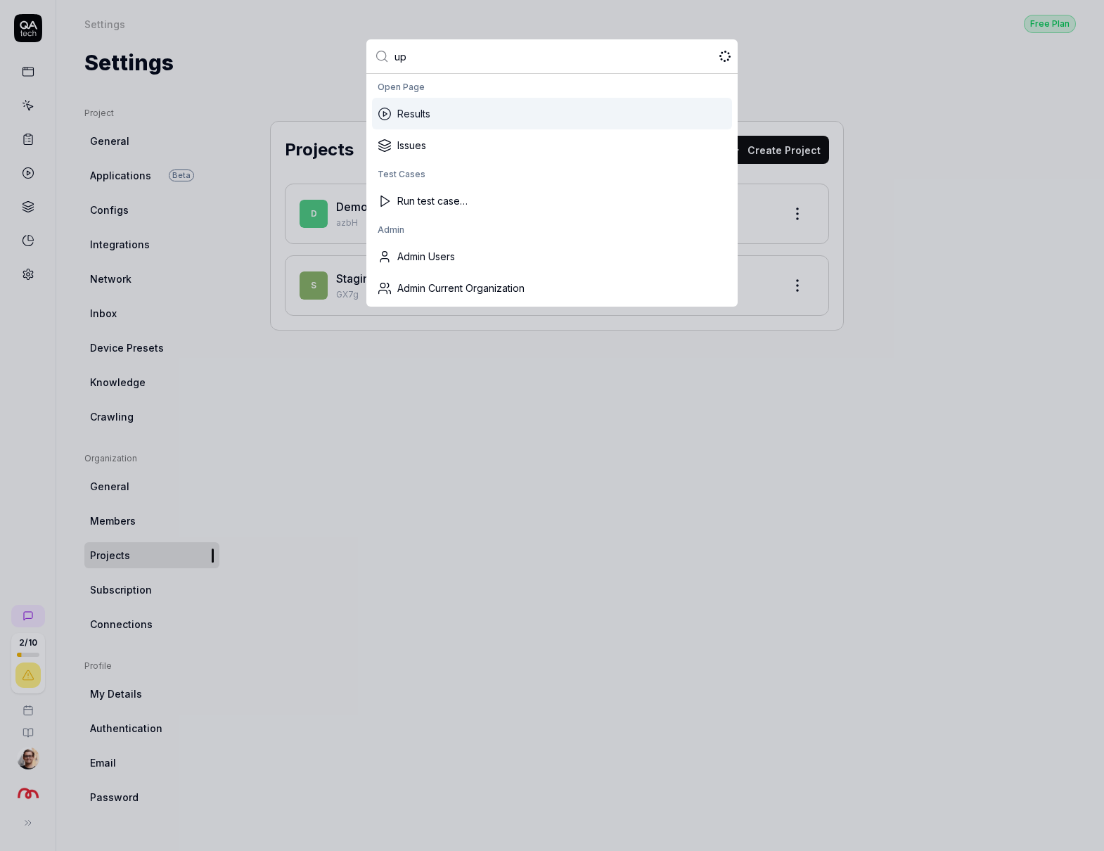
type input "ups"
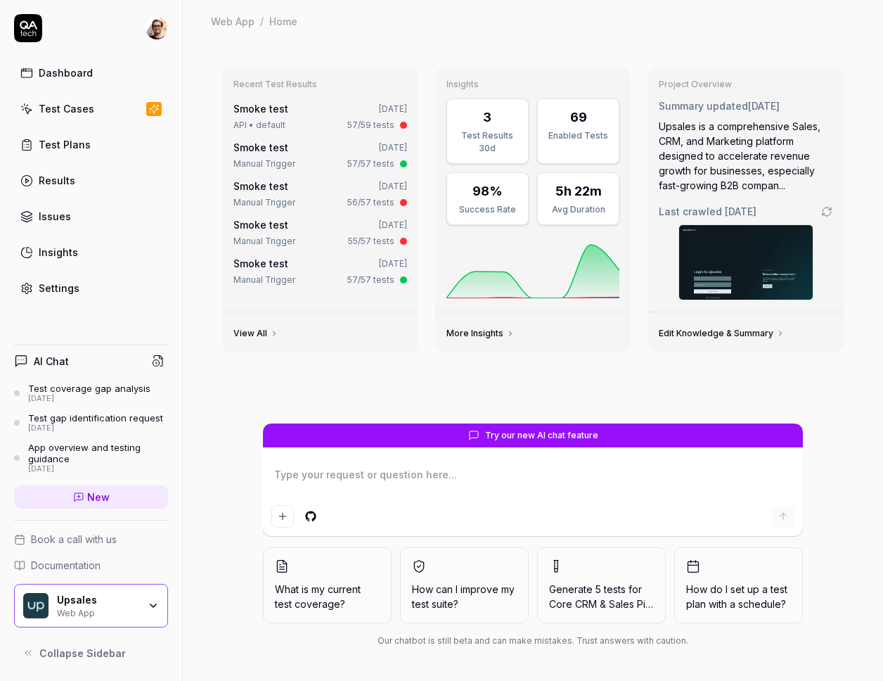
click at [596, 39] on div "Web App / Home Web App / Home" at bounding box center [533, 21] width 701 height 42
click at [739, 26] on div "Web App / Home" at bounding box center [533, 21] width 644 height 14
click at [714, 39] on div "Web App / Home Web App / Home" at bounding box center [533, 21] width 701 height 42
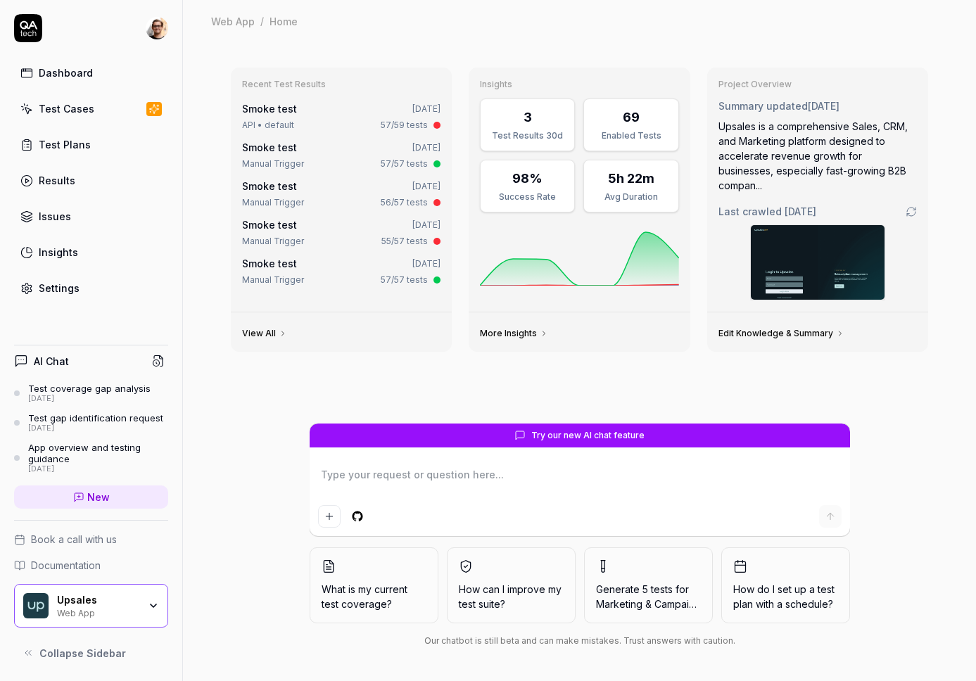
click at [90, 109] on div "Test Cases" at bounding box center [67, 108] width 56 height 15
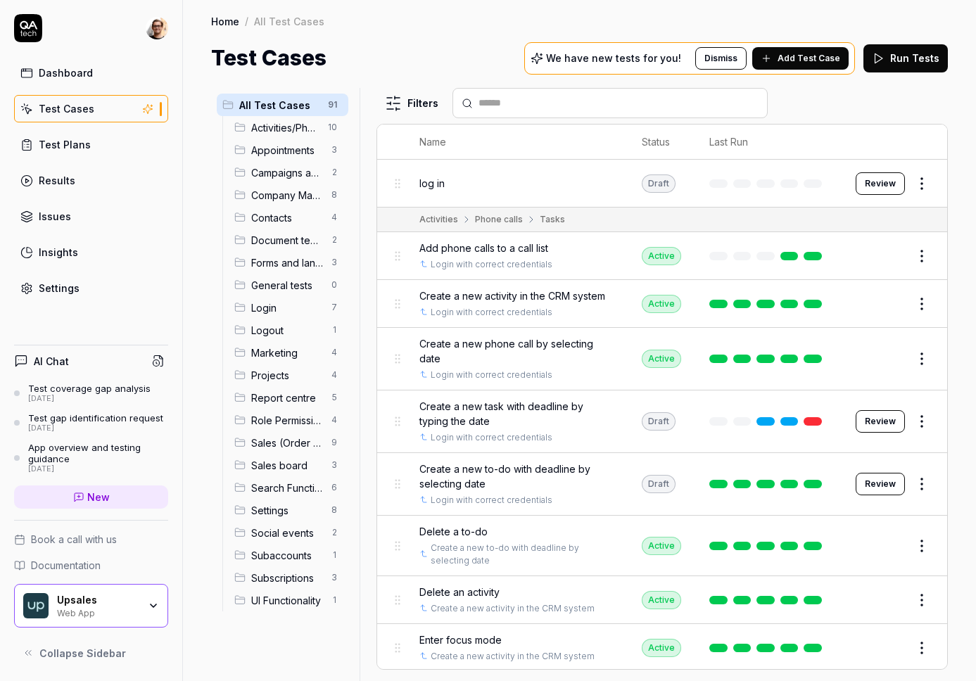
click at [815, 64] on span "Add Test Case" at bounding box center [808, 58] width 63 height 13
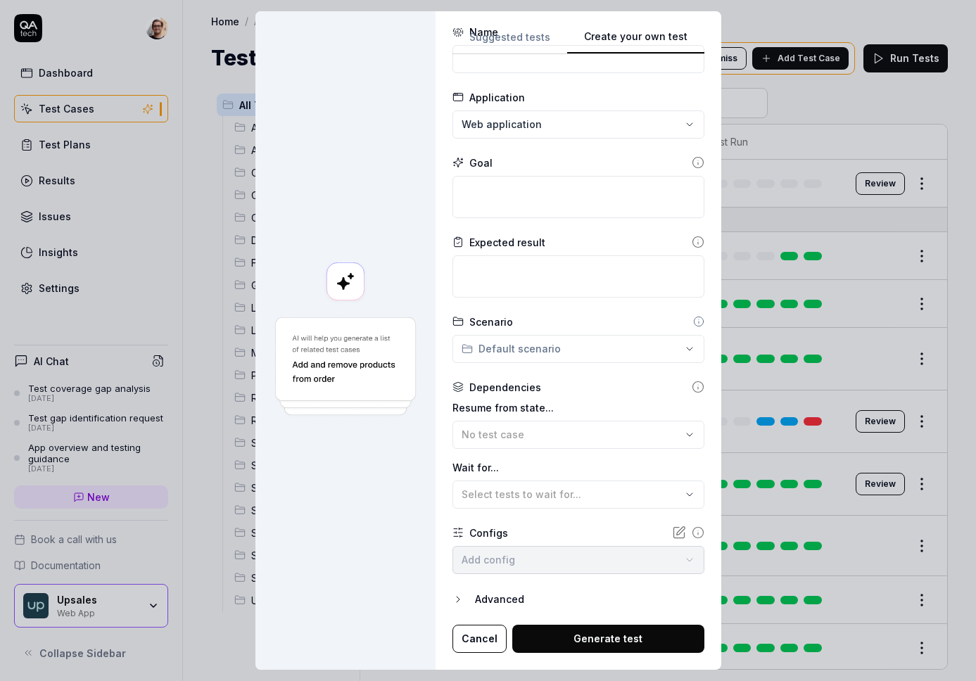
scroll to position [46, 0]
click at [691, 39] on button "Create your own test" at bounding box center [635, 41] width 137 height 25
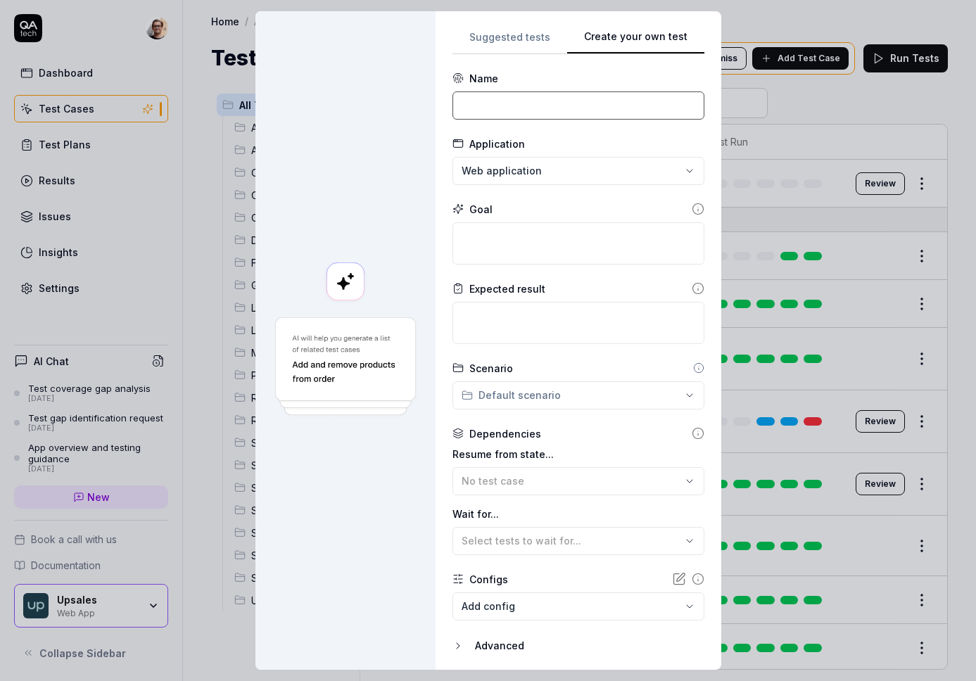
click at [503, 98] on input at bounding box center [578, 105] width 252 height 28
type input "log in example"
click at [497, 250] on textarea at bounding box center [578, 243] width 252 height 42
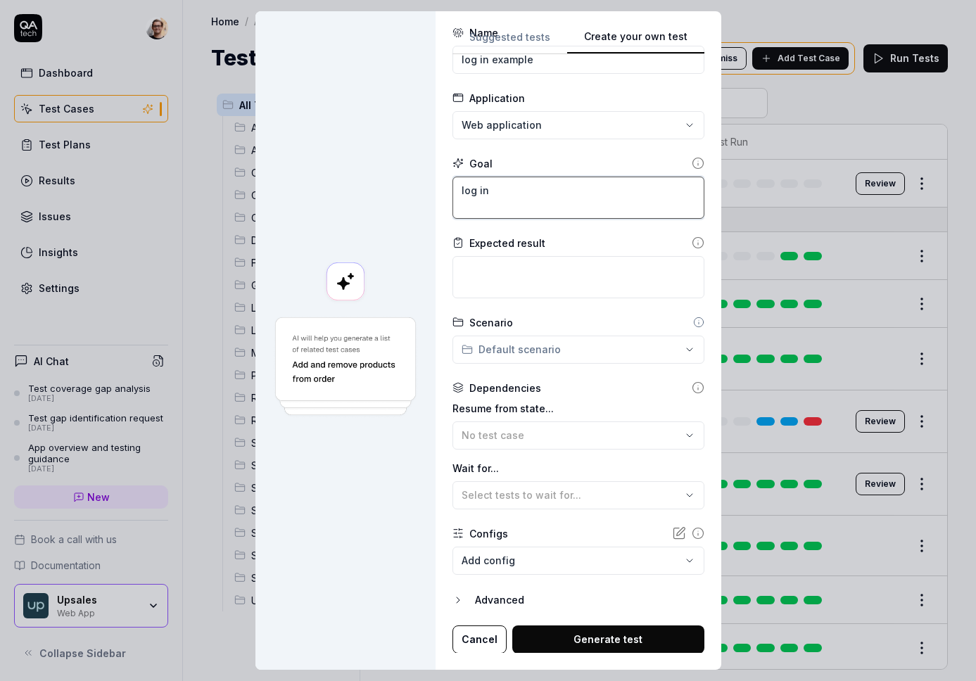
click at [441, 196] on div "**********" at bounding box center [578, 340] width 286 height 658
drag, startPoint x: 547, startPoint y: 214, endPoint x: 442, endPoint y: 198, distance: 106.7
click at [442, 198] on div "**********" at bounding box center [578, 340] width 286 height 658
type textarea "log in"
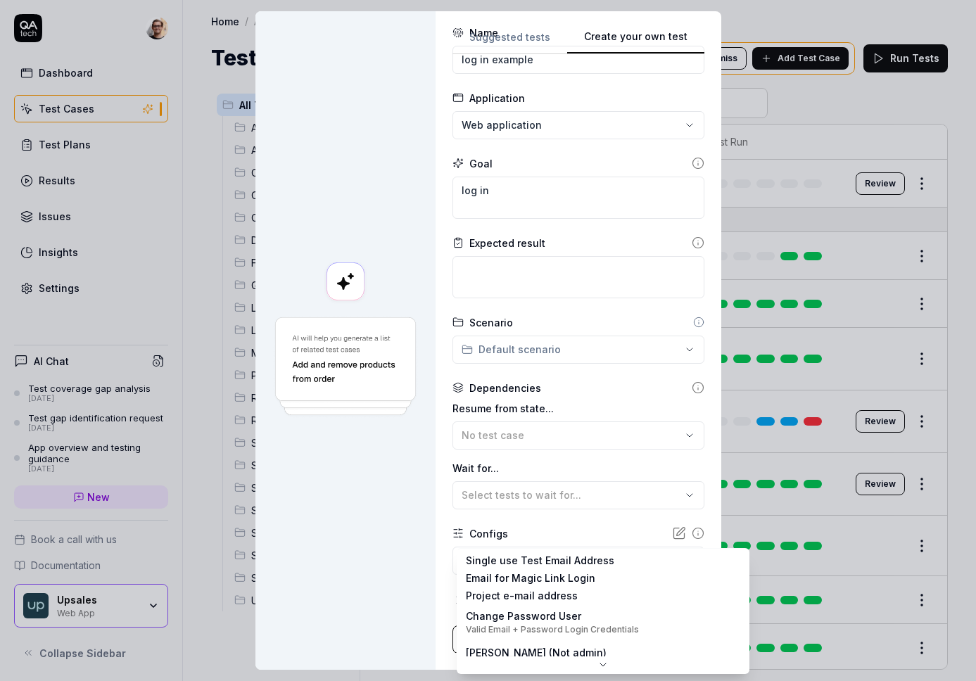
click at [497, 570] on body "Dashboard Test Cases Test Plans Results Issues Insights Settings AI Chat Test c…" at bounding box center [488, 340] width 976 height 681
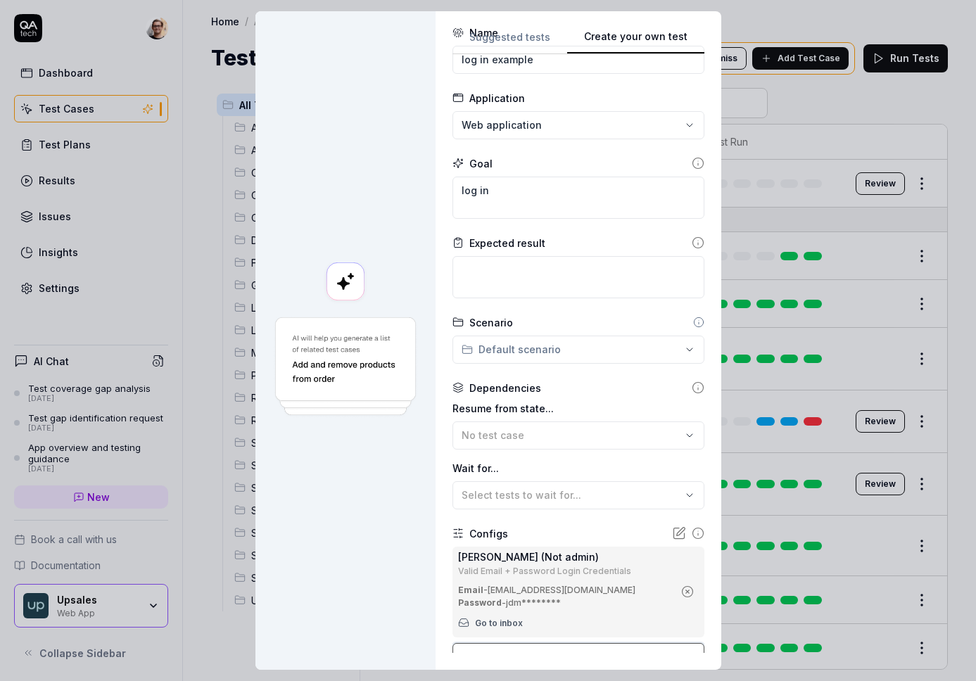
scroll to position [142, 0]
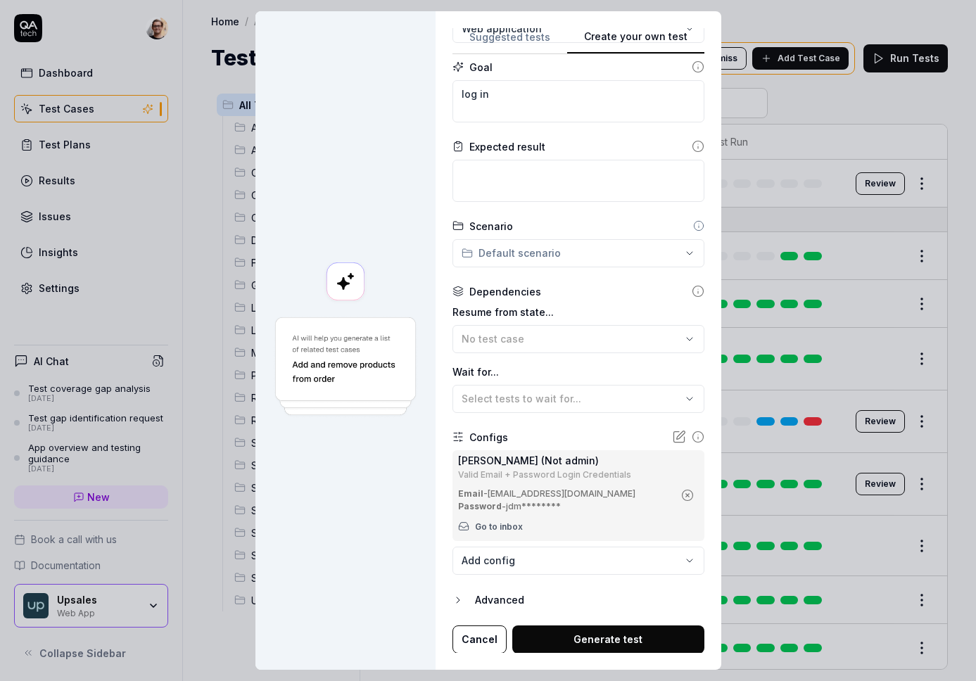
click at [666, 646] on button "Generate test" at bounding box center [608, 639] width 192 height 28
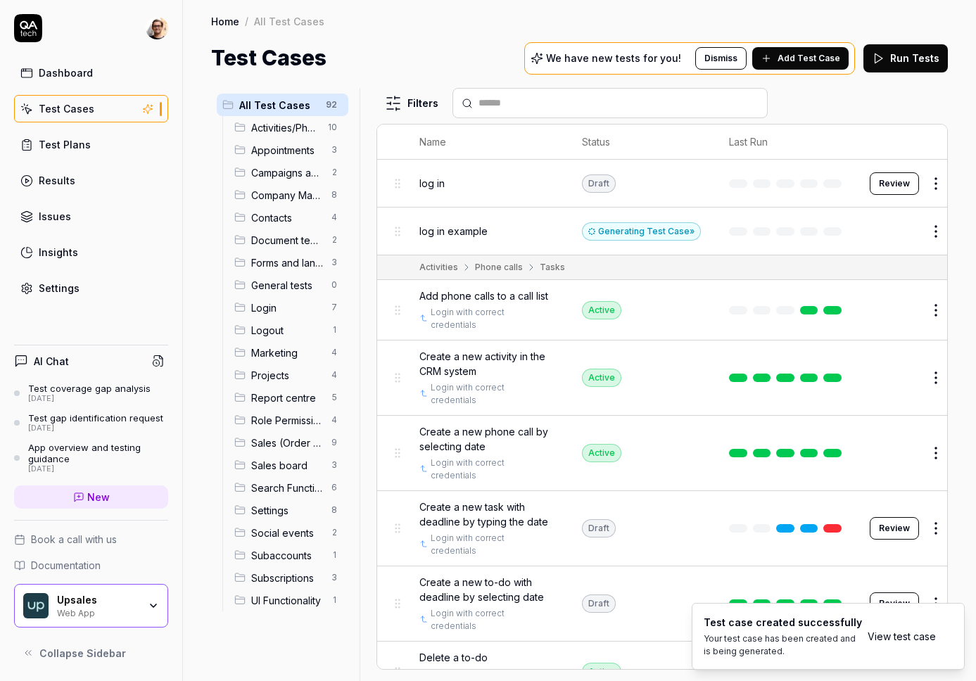
click at [897, 635] on link "View test case" at bounding box center [901, 636] width 68 height 15
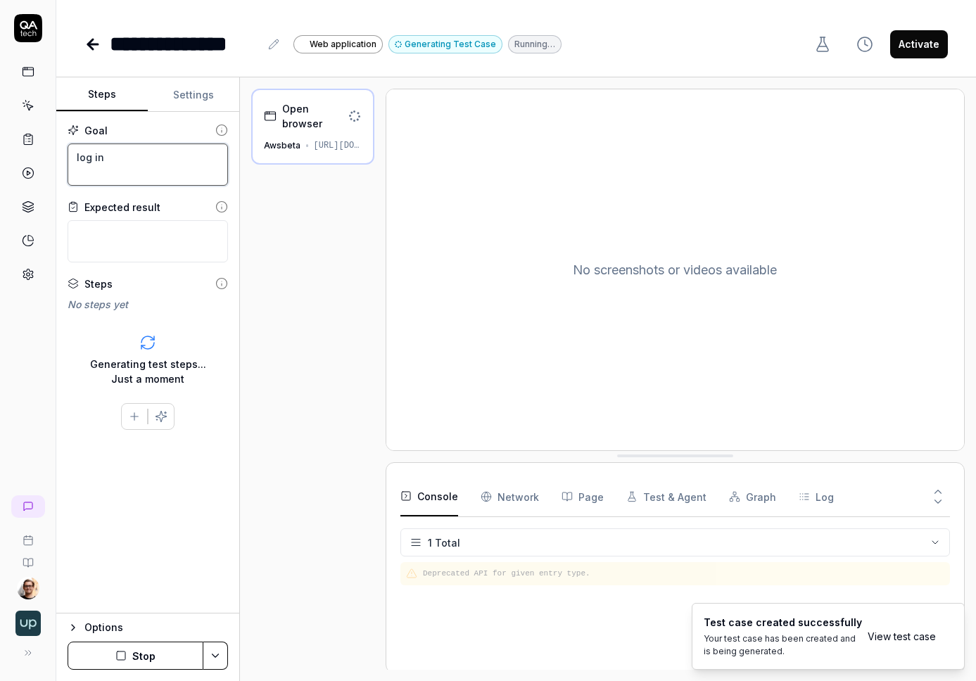
drag, startPoint x: 121, startPoint y: 155, endPoint x: 63, endPoint y: 155, distance: 58.4
click at [63, 155] on div "Goal log in Expected result Steps No steps yet To pick up a draggable item, pre…" at bounding box center [147, 362] width 183 height 501
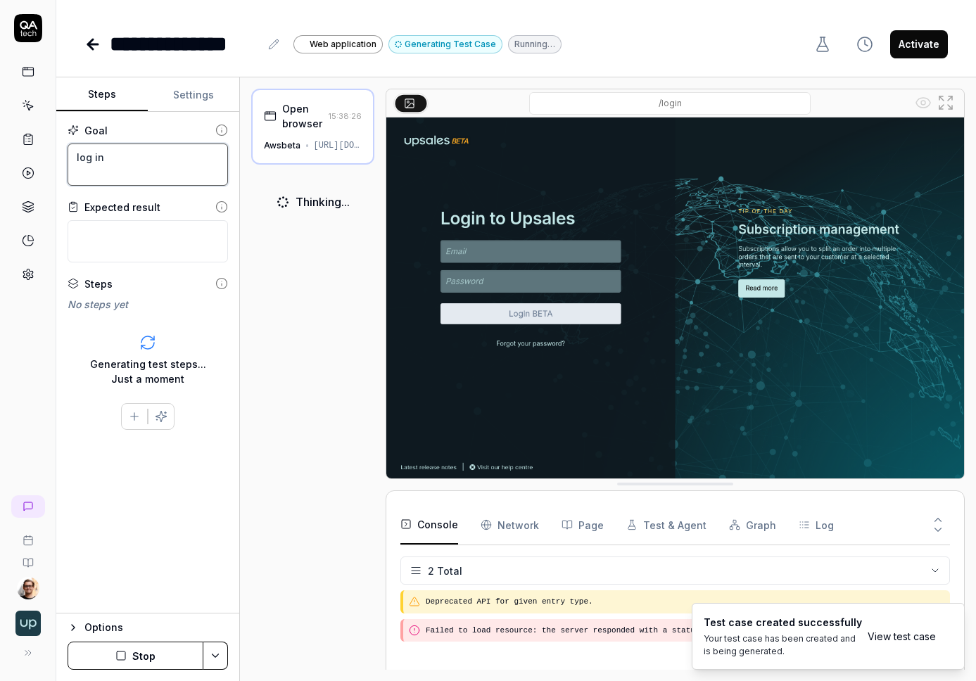
click at [131, 160] on textarea "log in" at bounding box center [148, 164] width 160 height 42
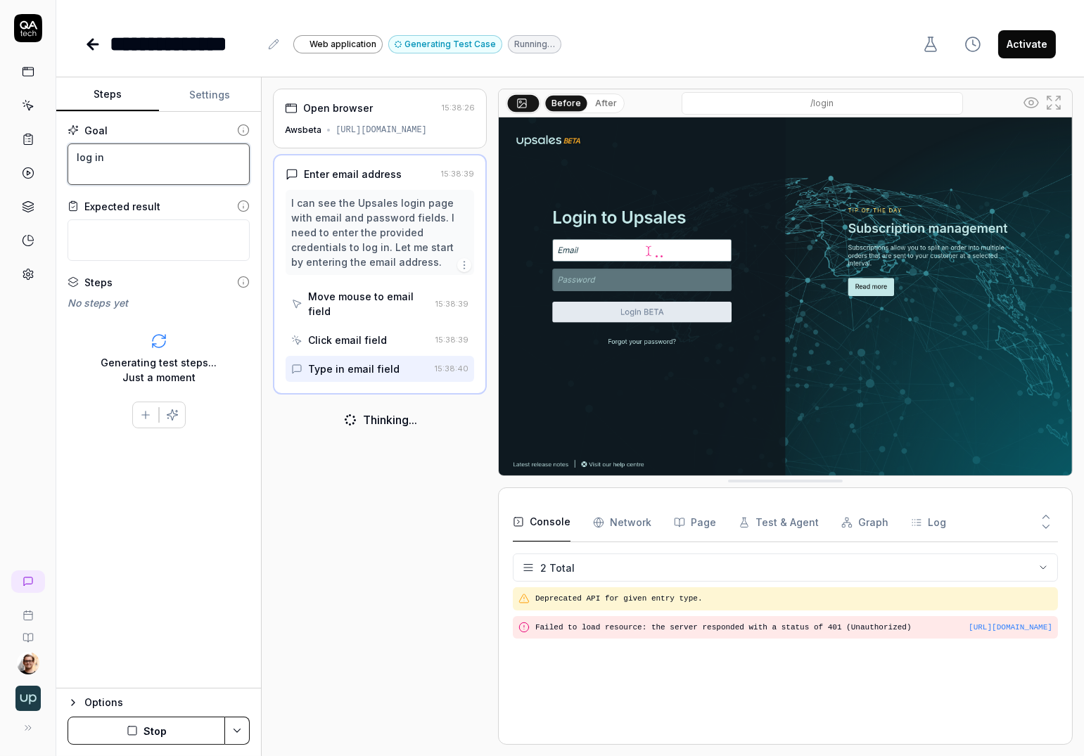
click at [498, 309] on div at bounding box center [492, 417] width 11 height 656
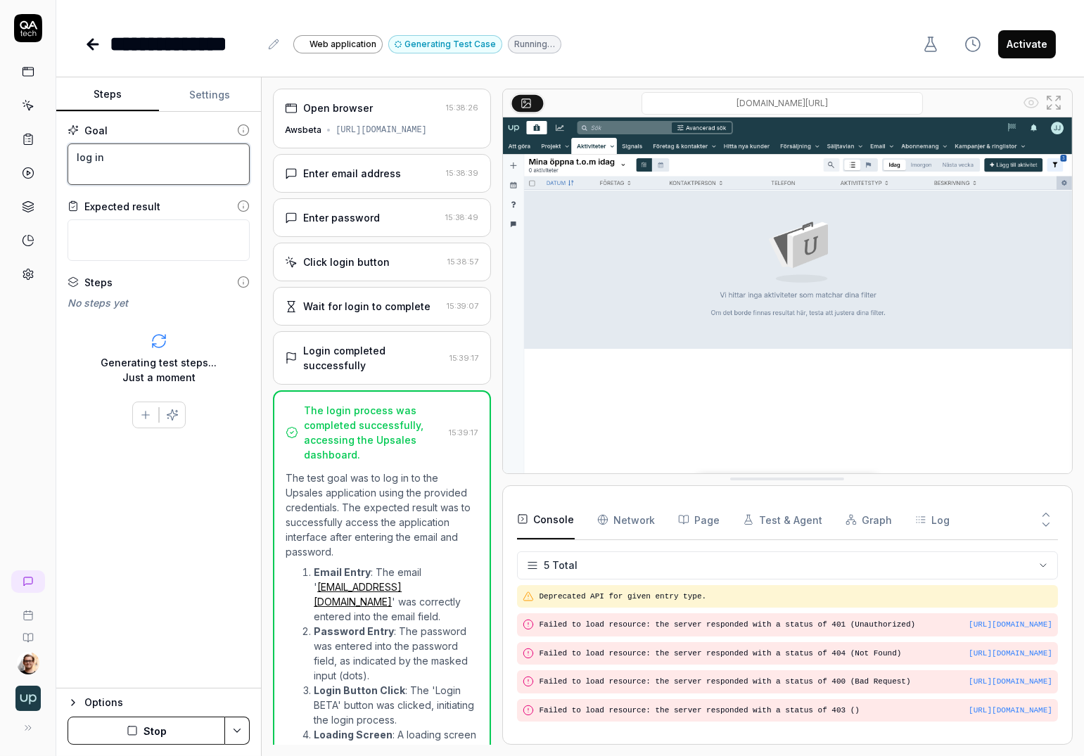
scroll to position [25, 0]
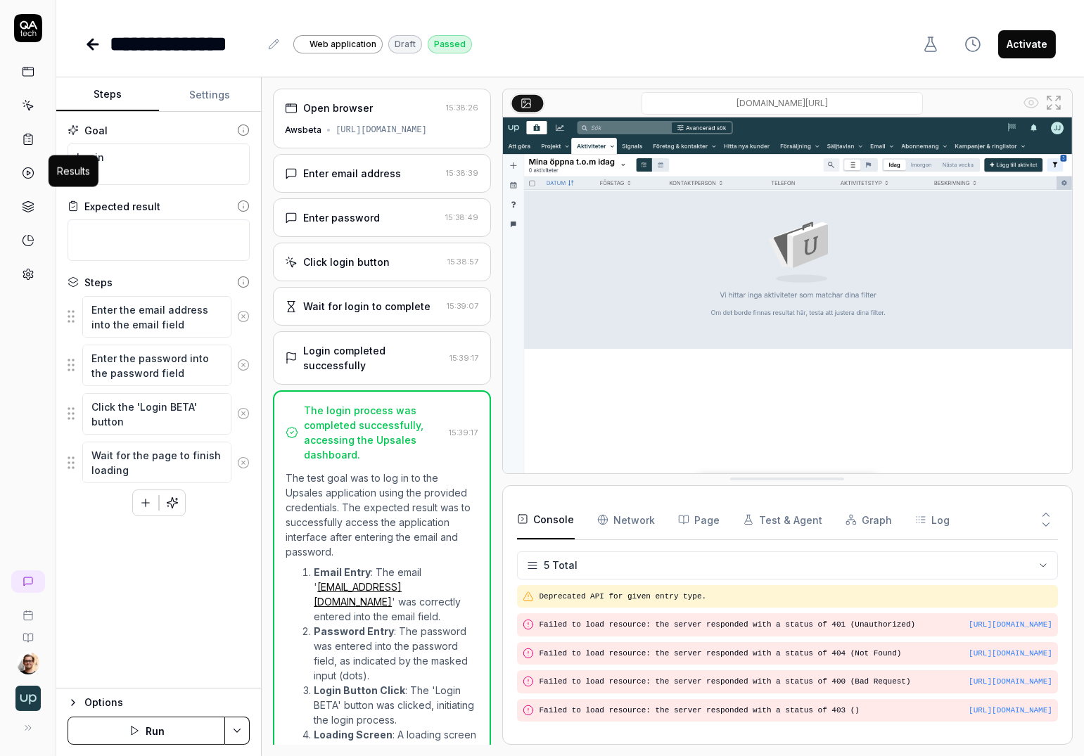
click at [28, 171] on polygon at bounding box center [29, 173] width 4 height 4
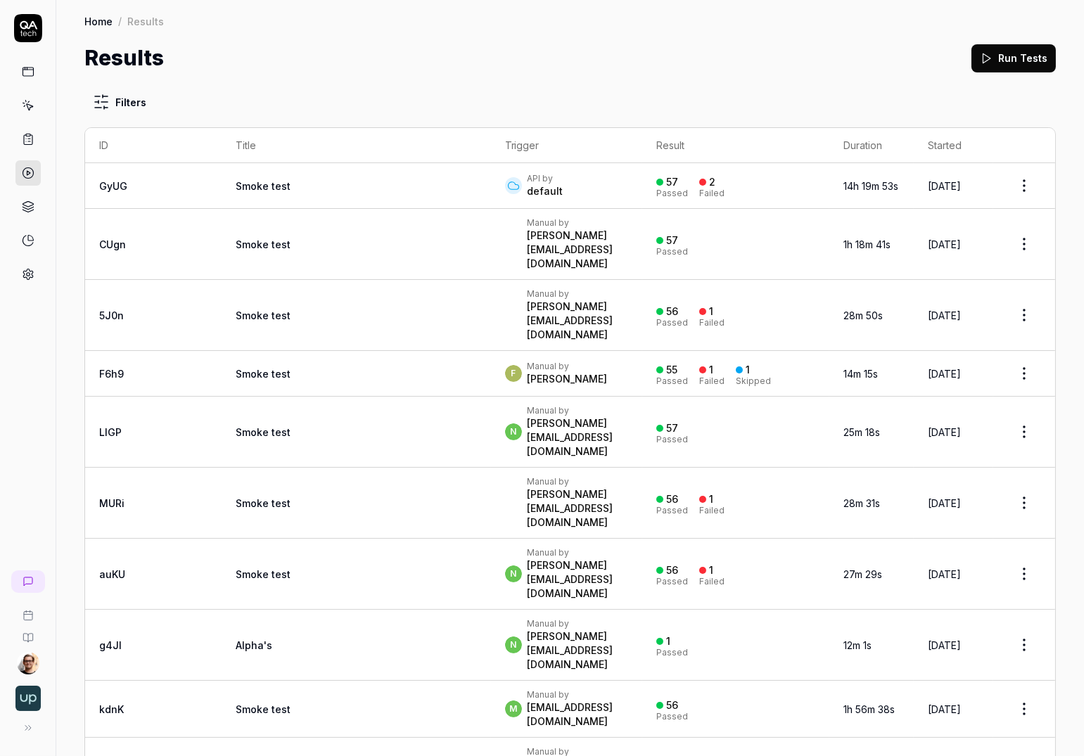
click at [229, 226] on td "Smoke test" at bounding box center [356, 244] width 269 height 71
click at [656, 248] on div "Passed" at bounding box center [672, 252] width 32 height 8
click at [236, 238] on link "Smoke test" at bounding box center [263, 244] width 55 height 12
click at [222, 225] on td "Smoke test" at bounding box center [356, 244] width 269 height 71
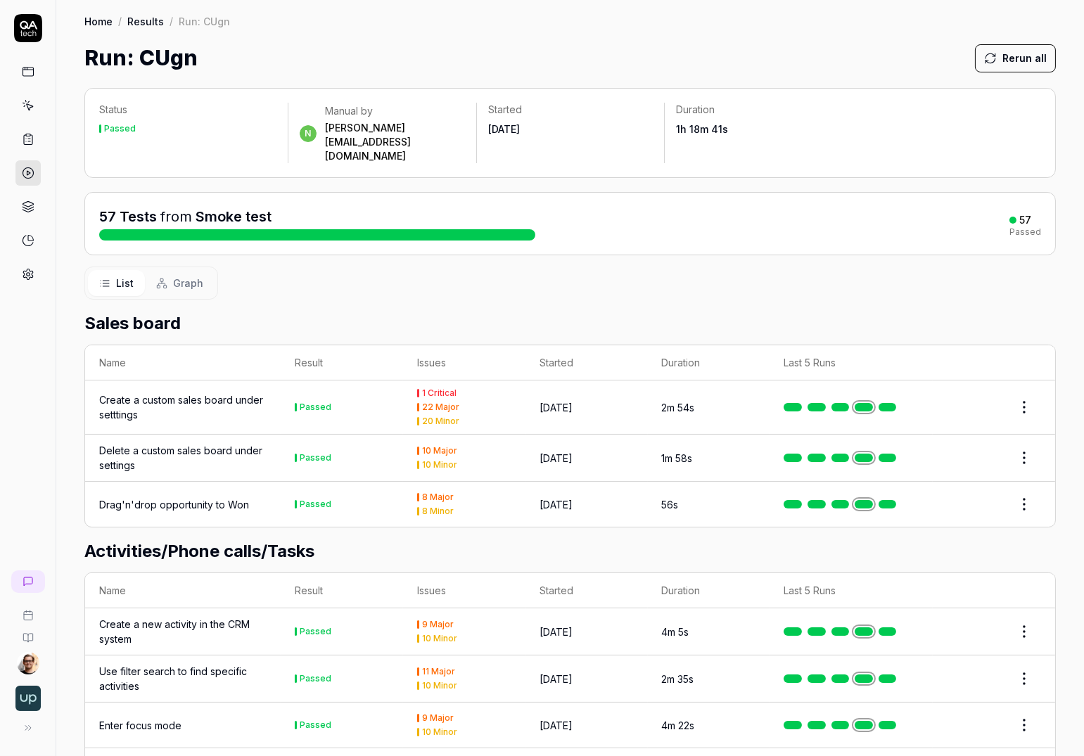
click at [183, 276] on span "Graph" at bounding box center [188, 283] width 30 height 15
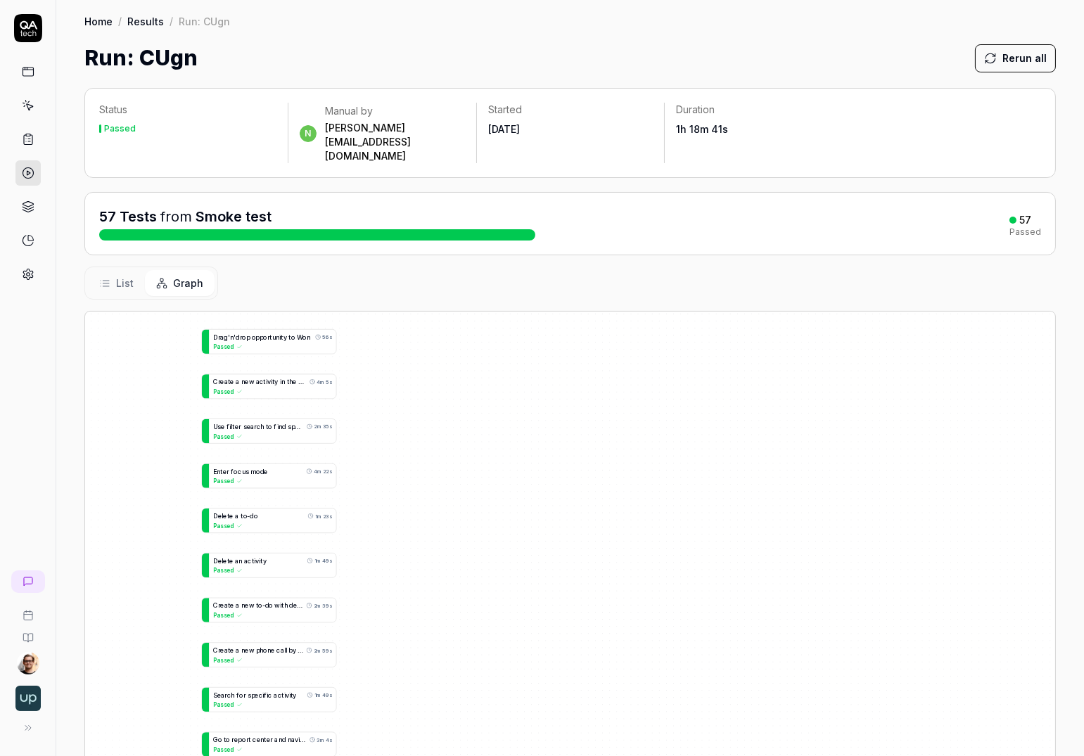
drag, startPoint x: 297, startPoint y: 543, endPoint x: 465, endPoint y: 260, distance: 329.6
click at [464, 260] on div "Status Passed n Manual by noam@upsales.com Started Aug 26 2025 Duration 1h 18m …" at bounding box center [570, 509] width 1028 height 870
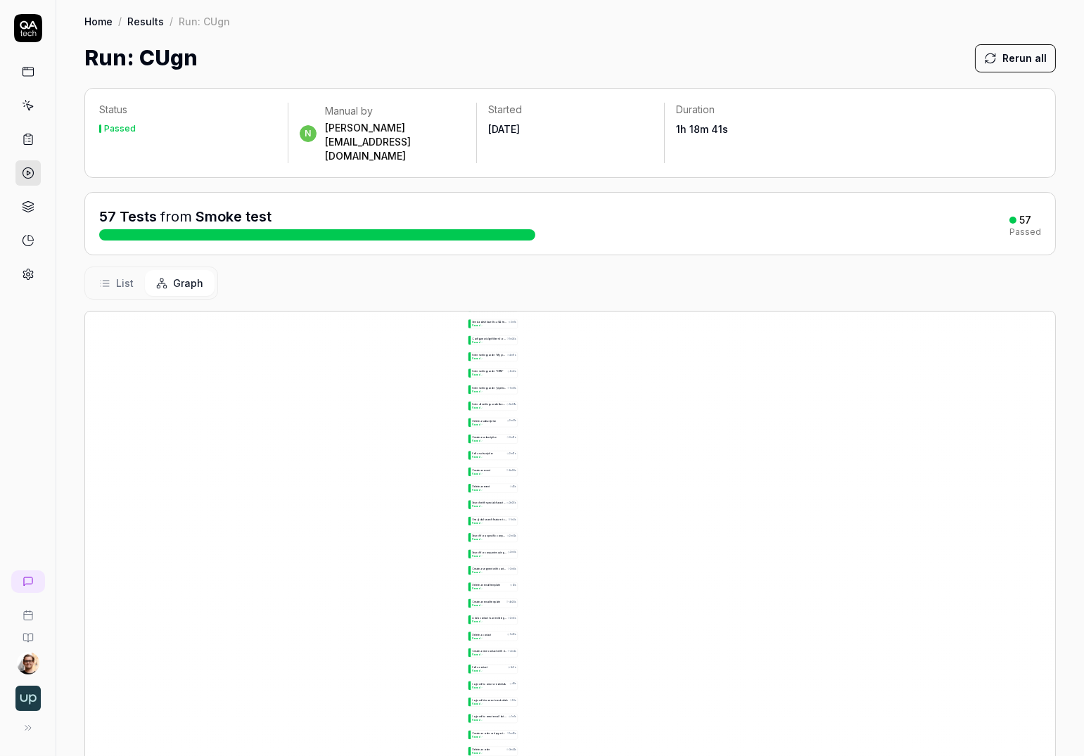
drag, startPoint x: 445, startPoint y: 529, endPoint x: 515, endPoint y: 236, distance: 301.5
click at [515, 237] on div "Status Passed n Manual by noam@upsales.com Started Aug 26 2025 Duration 1h 18m …" at bounding box center [570, 509] width 1028 height 870
drag, startPoint x: 409, startPoint y: 480, endPoint x: 433, endPoint y: 276, distance: 206.2
click at [427, 312] on div "C r e a t e a c u s t o m s a l e s b o a r d u n d e r s e t t t i n g s 2m 54…" at bounding box center [570, 613] width 970 height 603
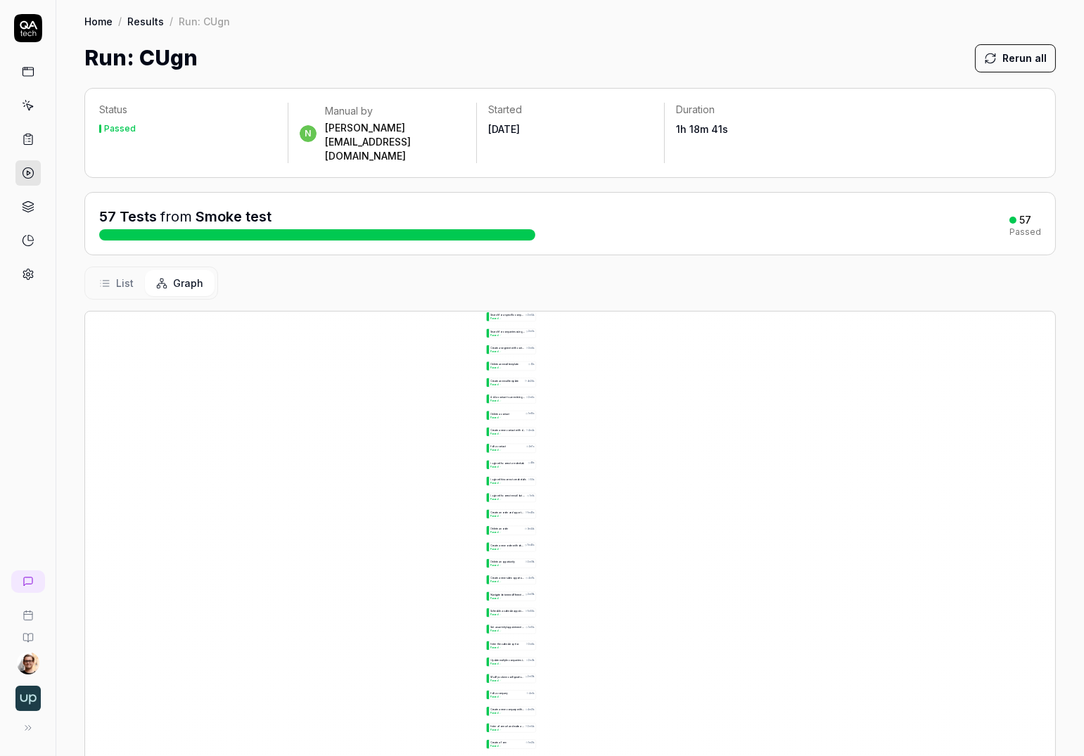
click at [125, 276] on span "List" at bounding box center [125, 283] width 18 height 15
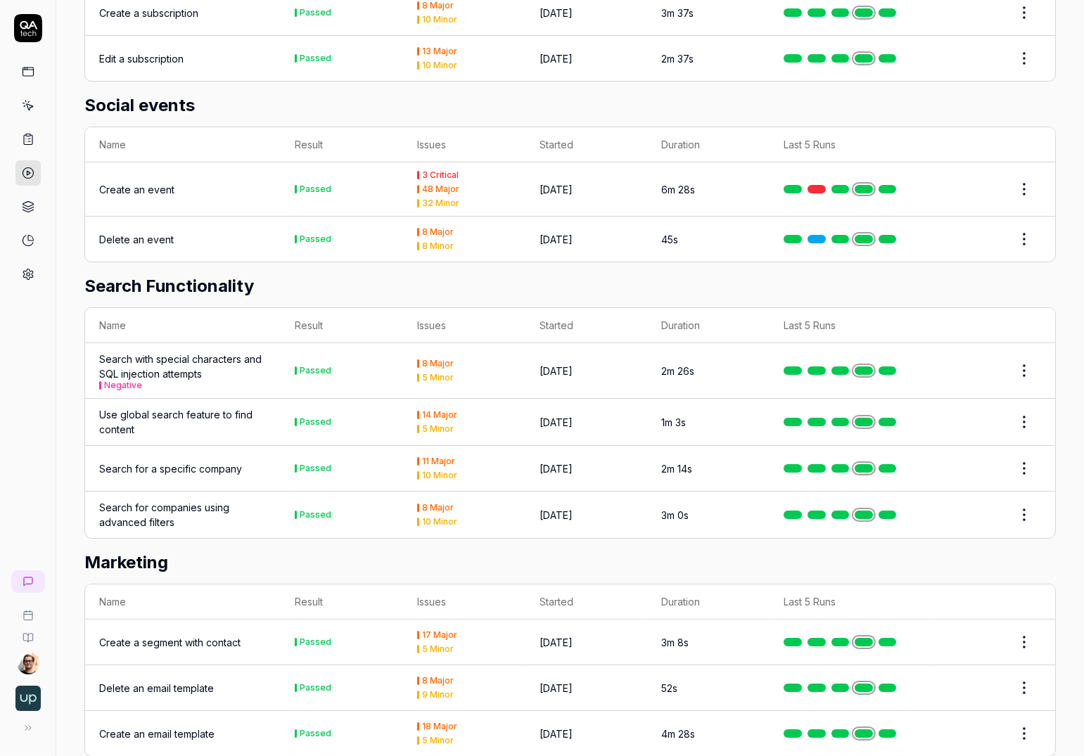
scroll to position [1806, 0]
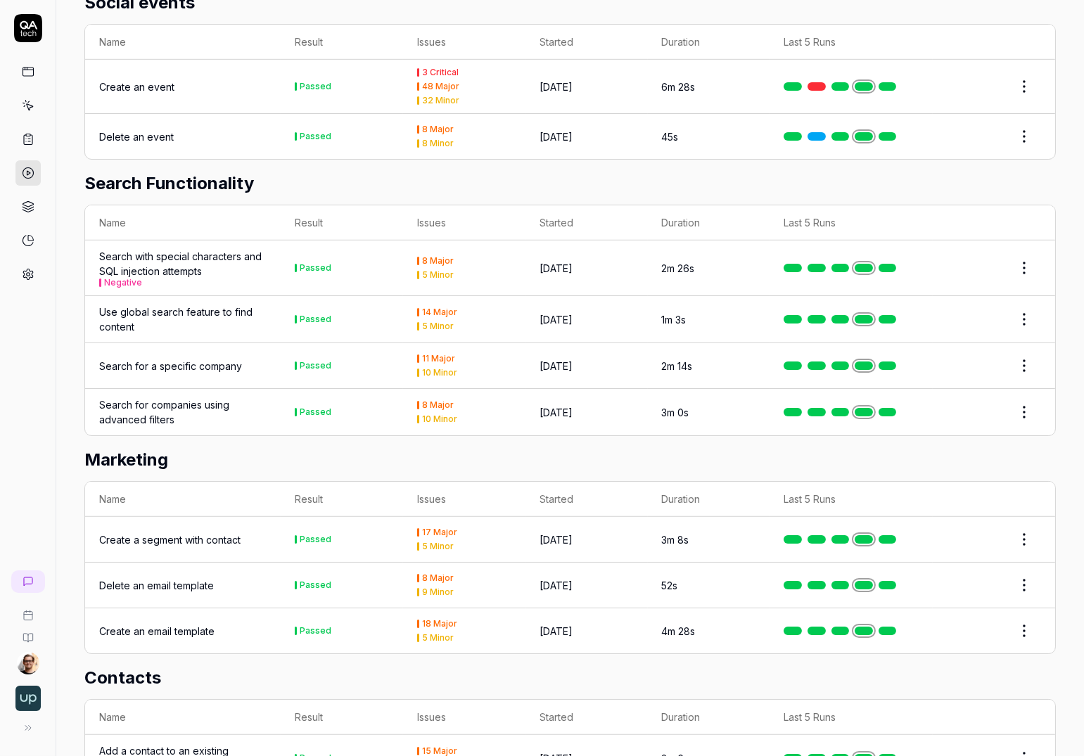
click at [183, 305] on div "Use global search feature to find content" at bounding box center [182, 320] width 167 height 30
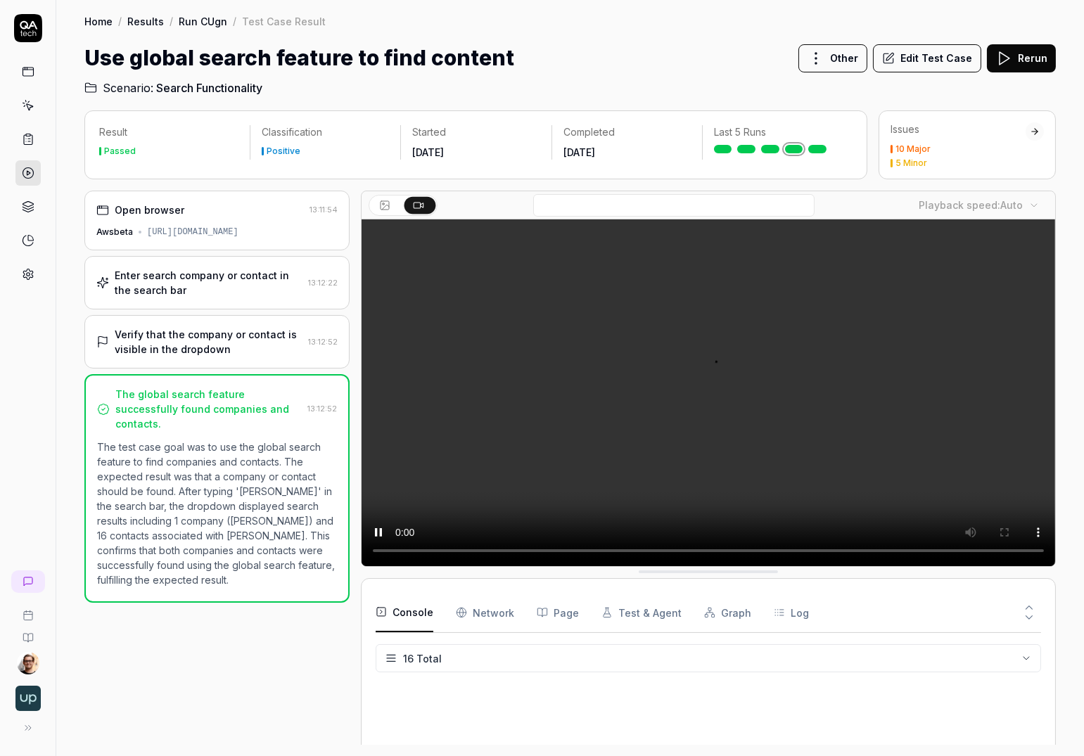
scroll to position [422, 0]
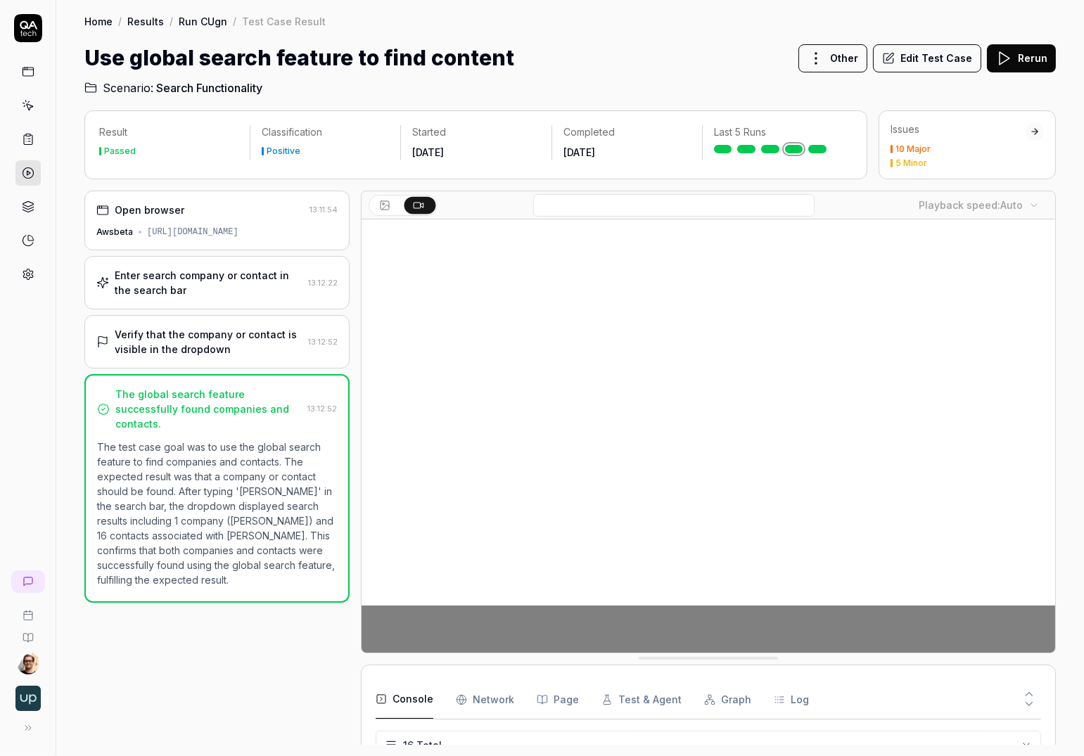
click at [80, 97] on div "Result Passed Classification Positive Started Aug 26 2025 Completed Aug 26 2025…" at bounding box center [570, 426] width 1028 height 660
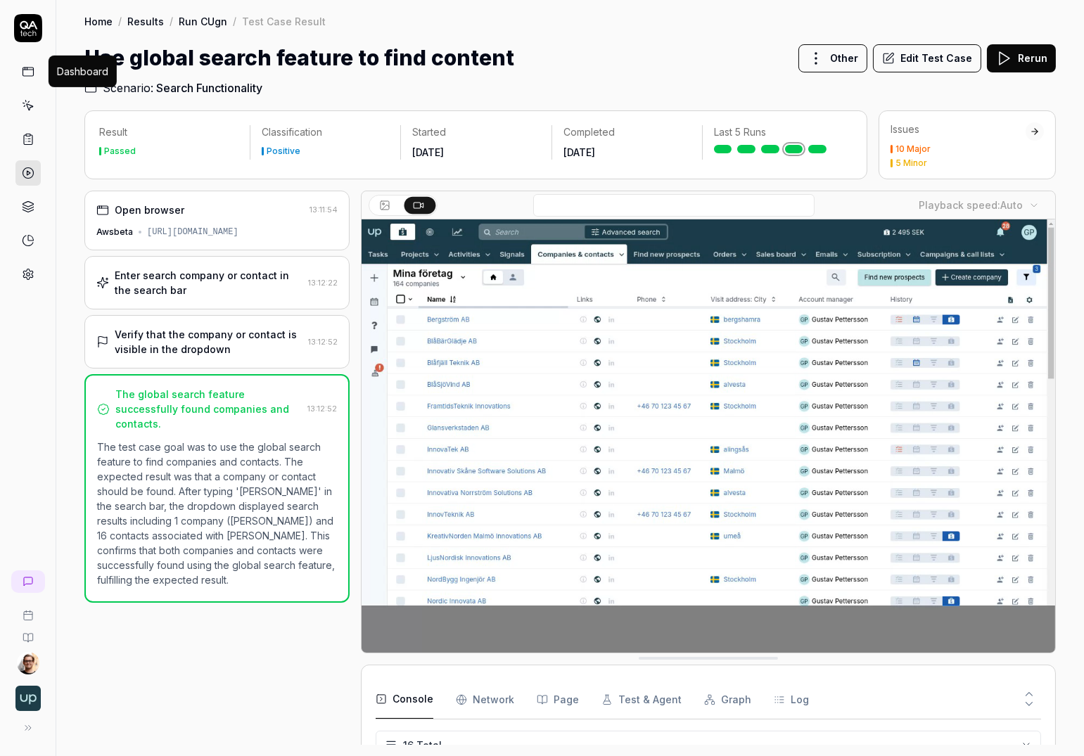
click at [31, 70] on icon at bounding box center [28, 70] width 11 height 0
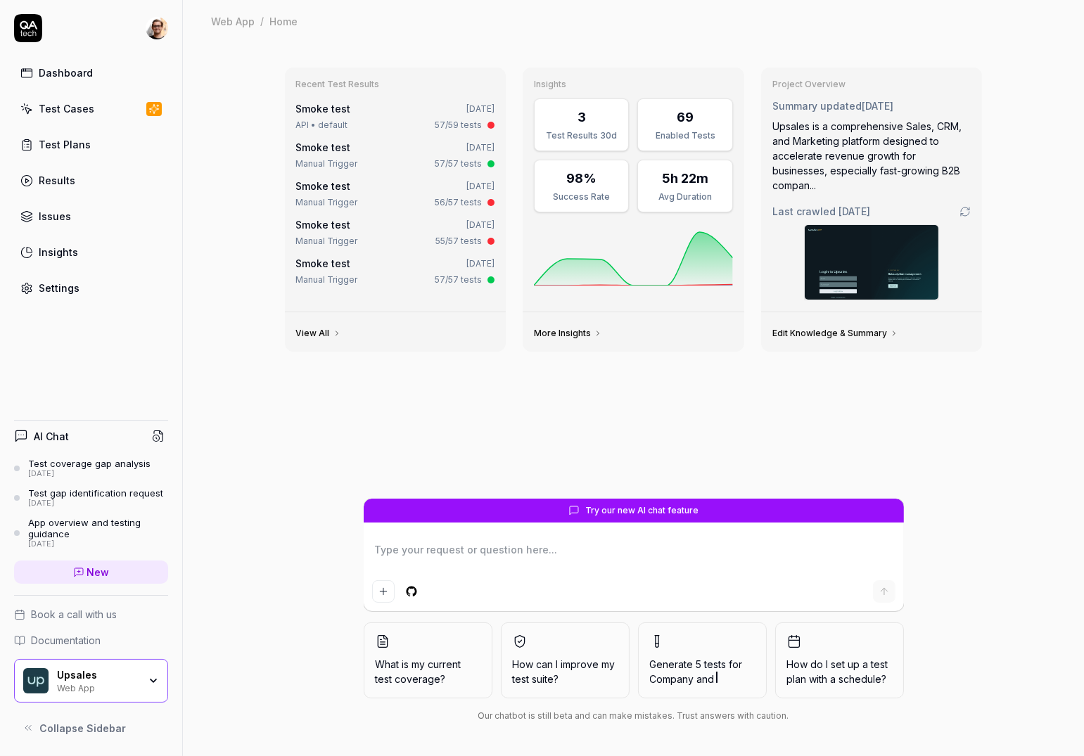
click at [56, 290] on div "Settings" at bounding box center [59, 288] width 41 height 15
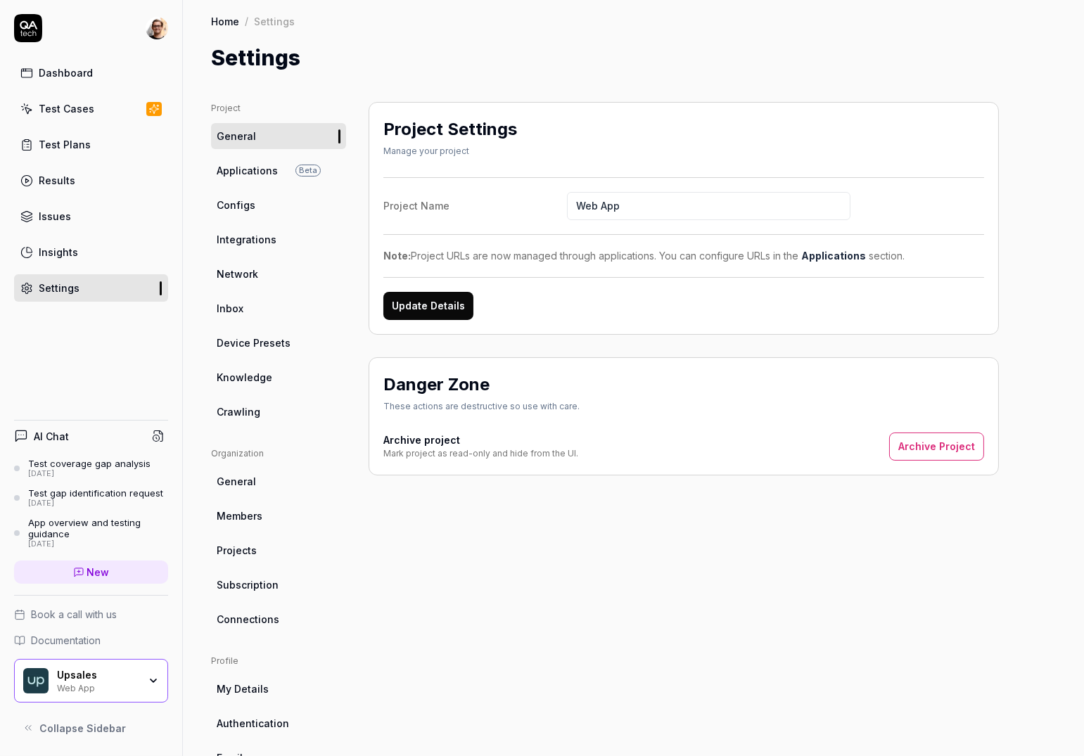
click at [266, 385] on link "Knowledge" at bounding box center [278, 377] width 135 height 26
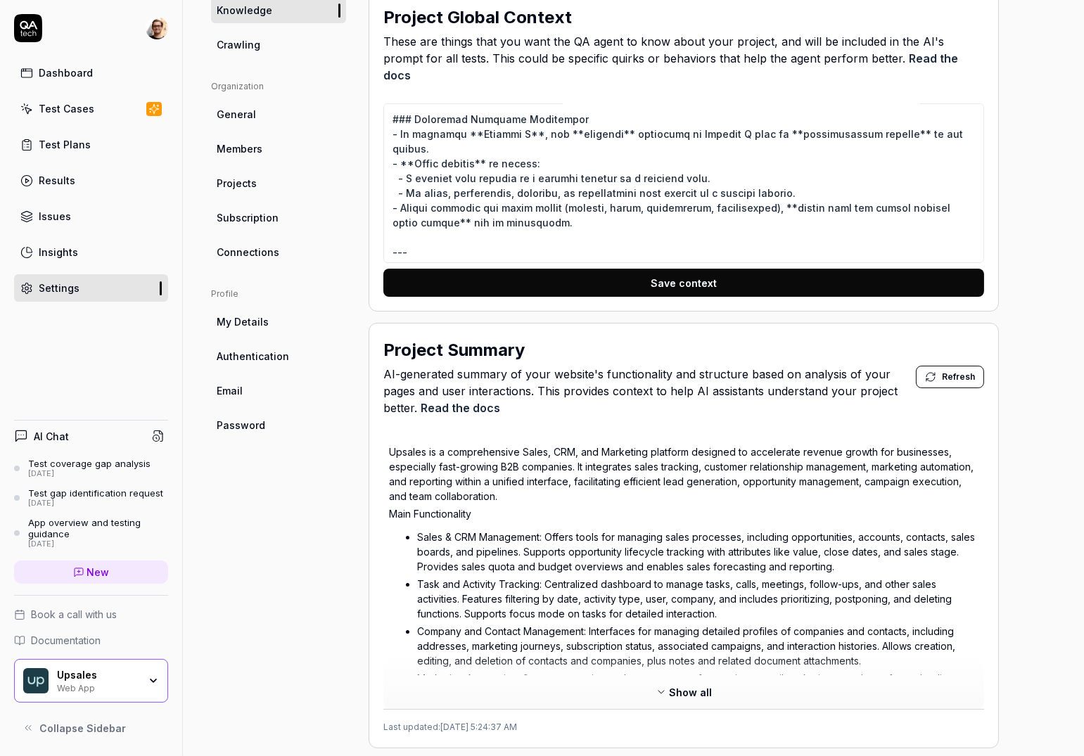
scroll to position [493, 0]
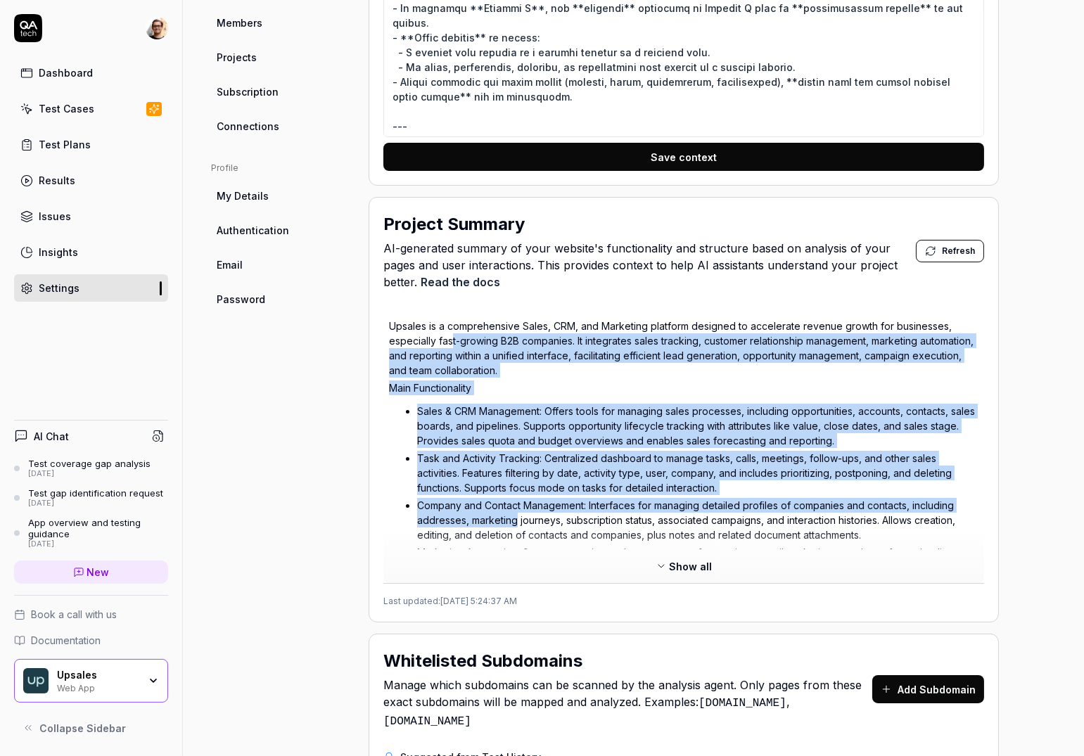
drag, startPoint x: 452, startPoint y: 326, endPoint x: 517, endPoint y: 509, distance: 194.0
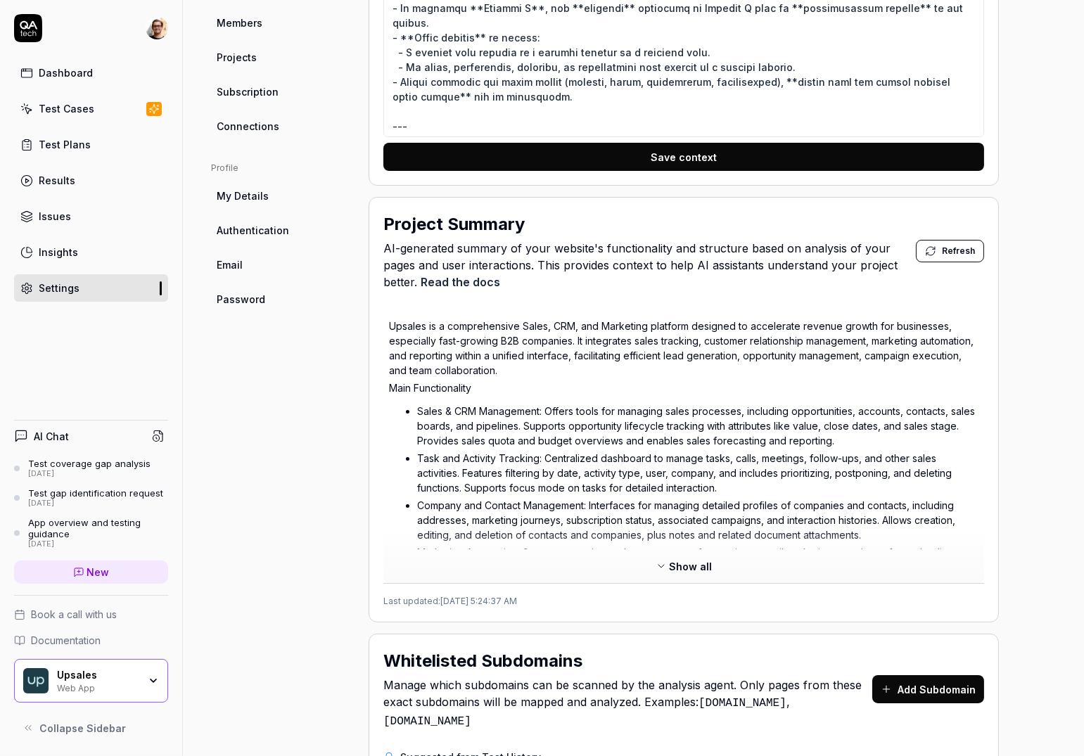
click at [703, 505] on p "Company and Contact Management: Interfaces for managing detailed profiles of co…" at bounding box center [697, 520] width 561 height 44
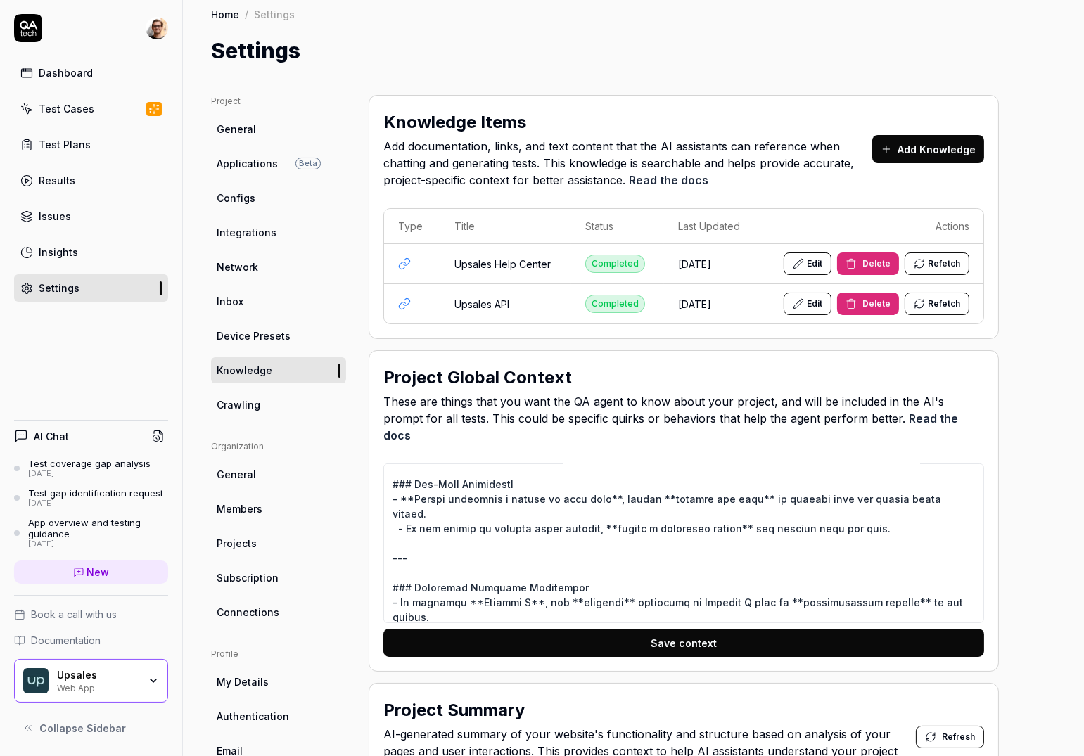
scroll to position [0, 0]
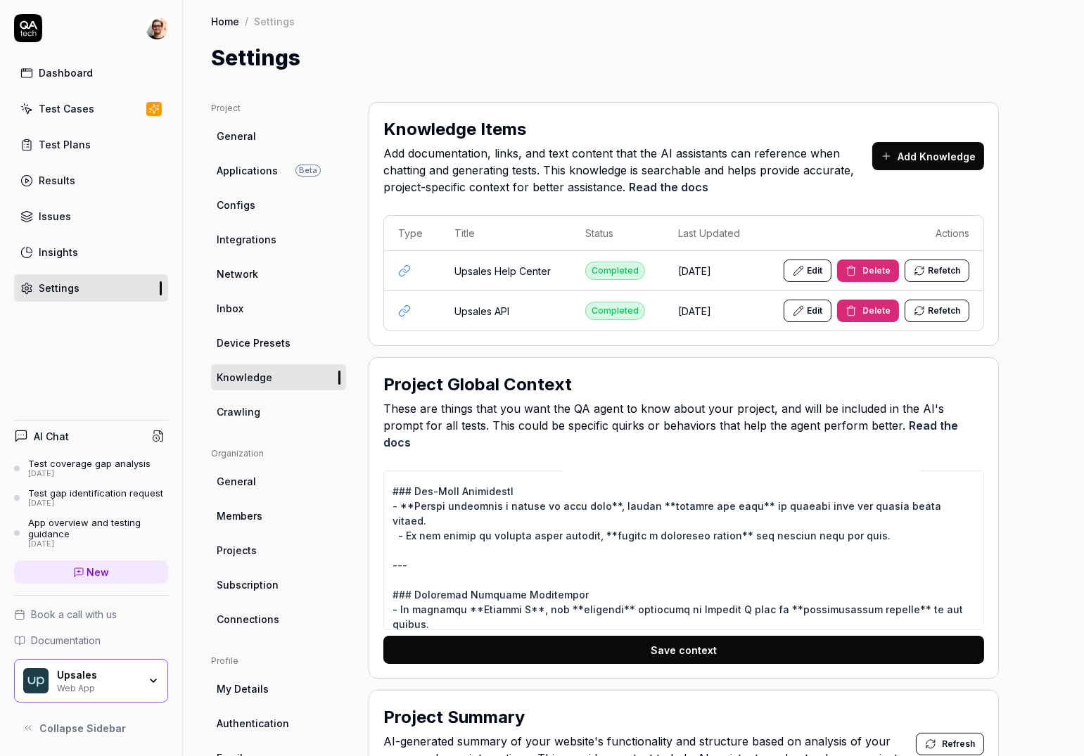
click at [65, 75] on div "Dashboard" at bounding box center [66, 72] width 54 height 15
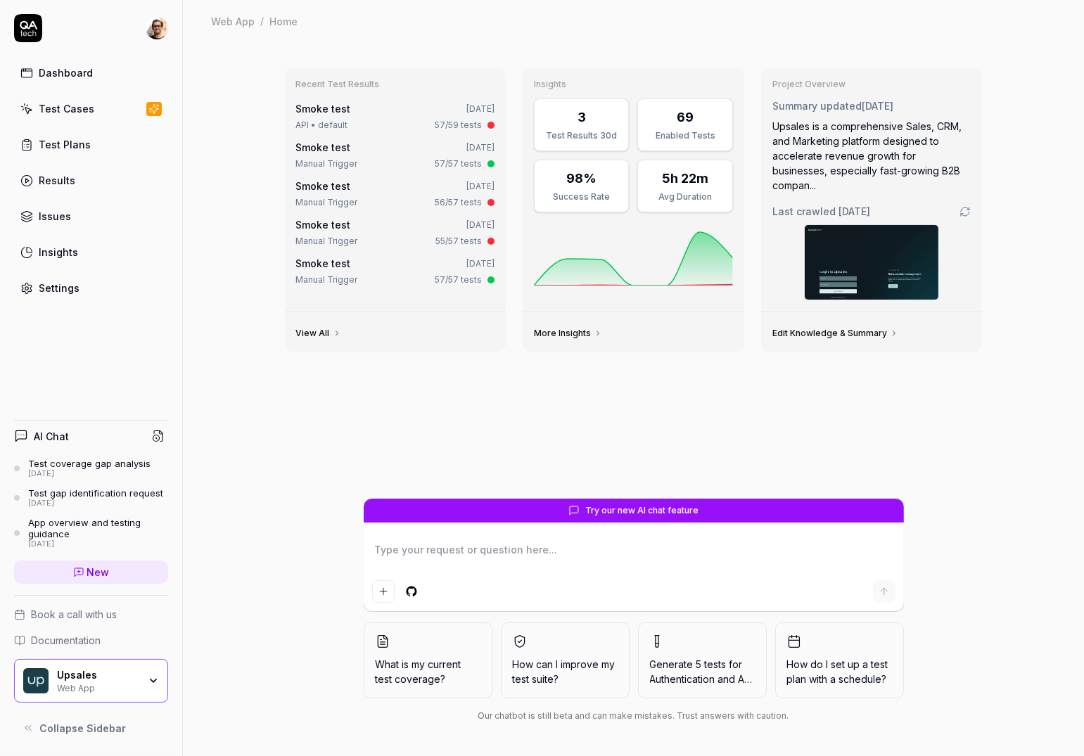
click at [77, 461] on div "Test coverage gap analysis" at bounding box center [89, 463] width 122 height 11
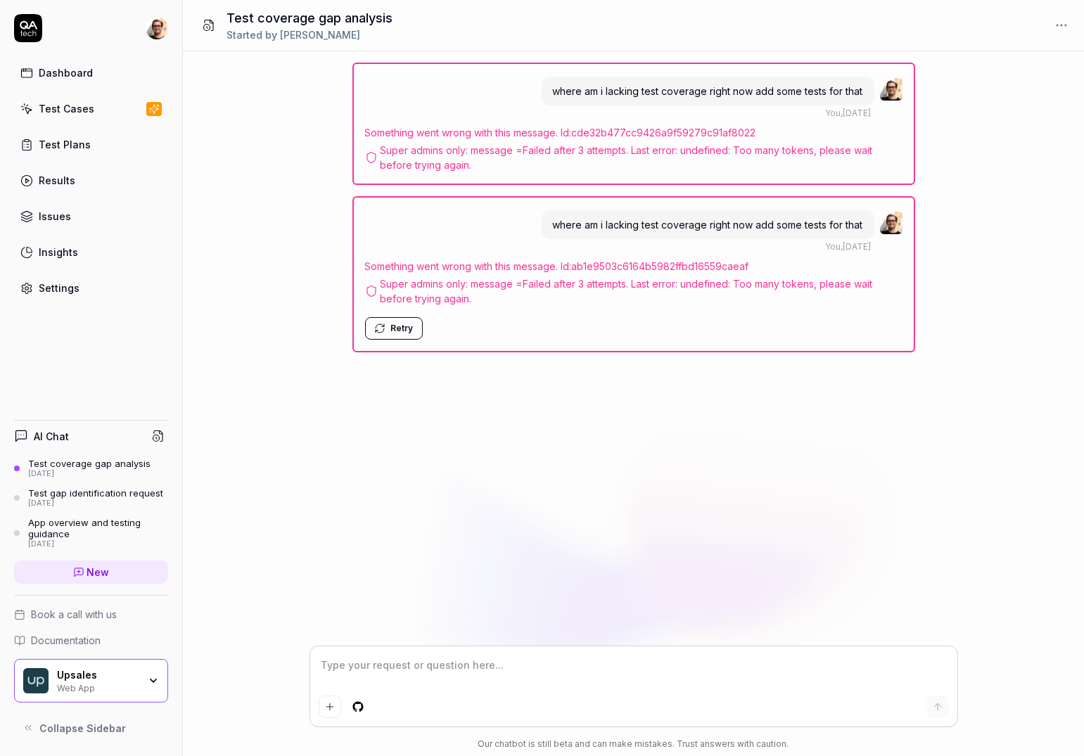
click at [65, 512] on div "Test coverage gap analysis 8 days ago Test gap identification request 15 days a…" at bounding box center [91, 503] width 154 height 91
click at [64, 501] on div "15 days ago" at bounding box center [95, 504] width 135 height 10
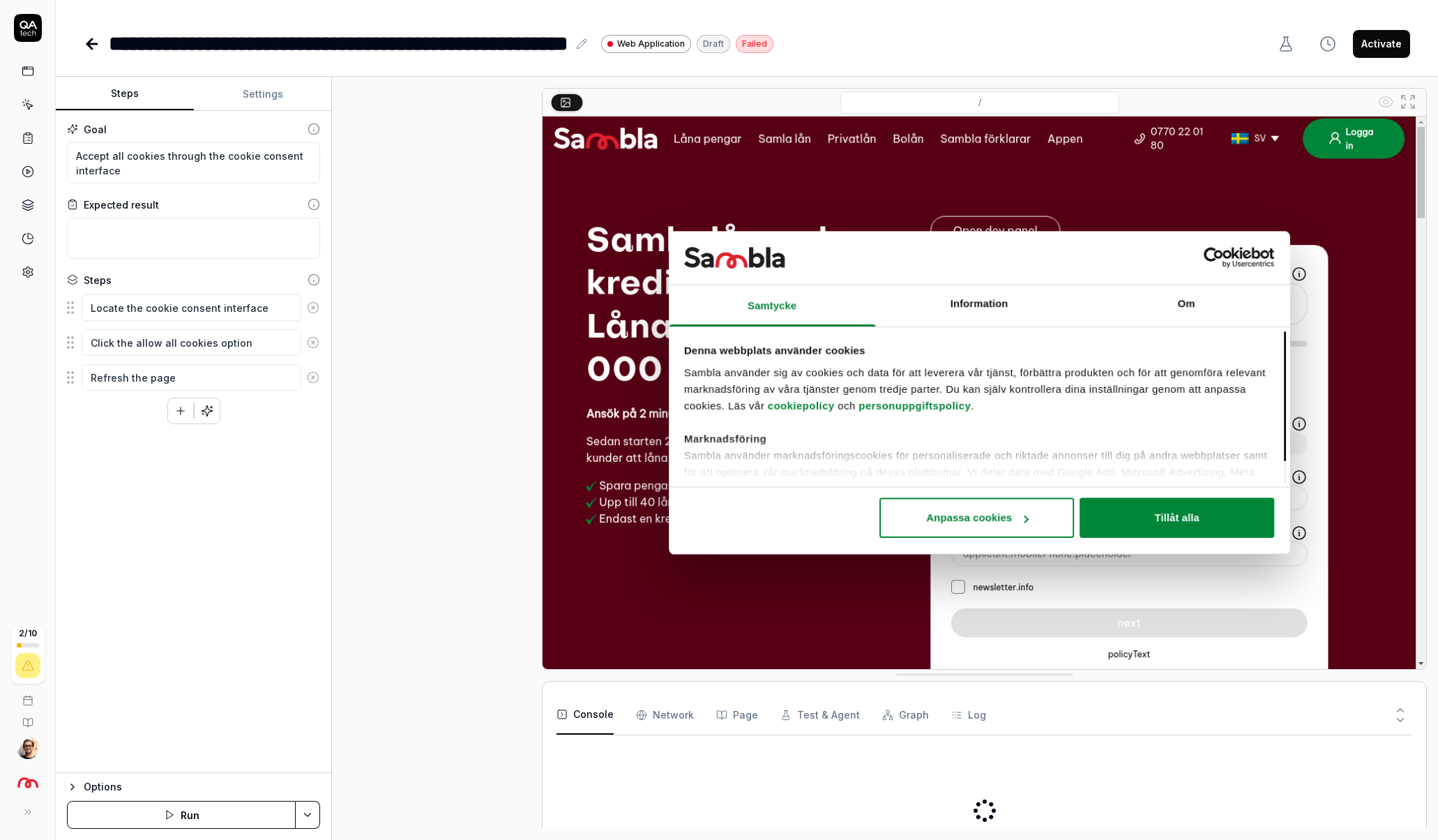
type textarea "*"
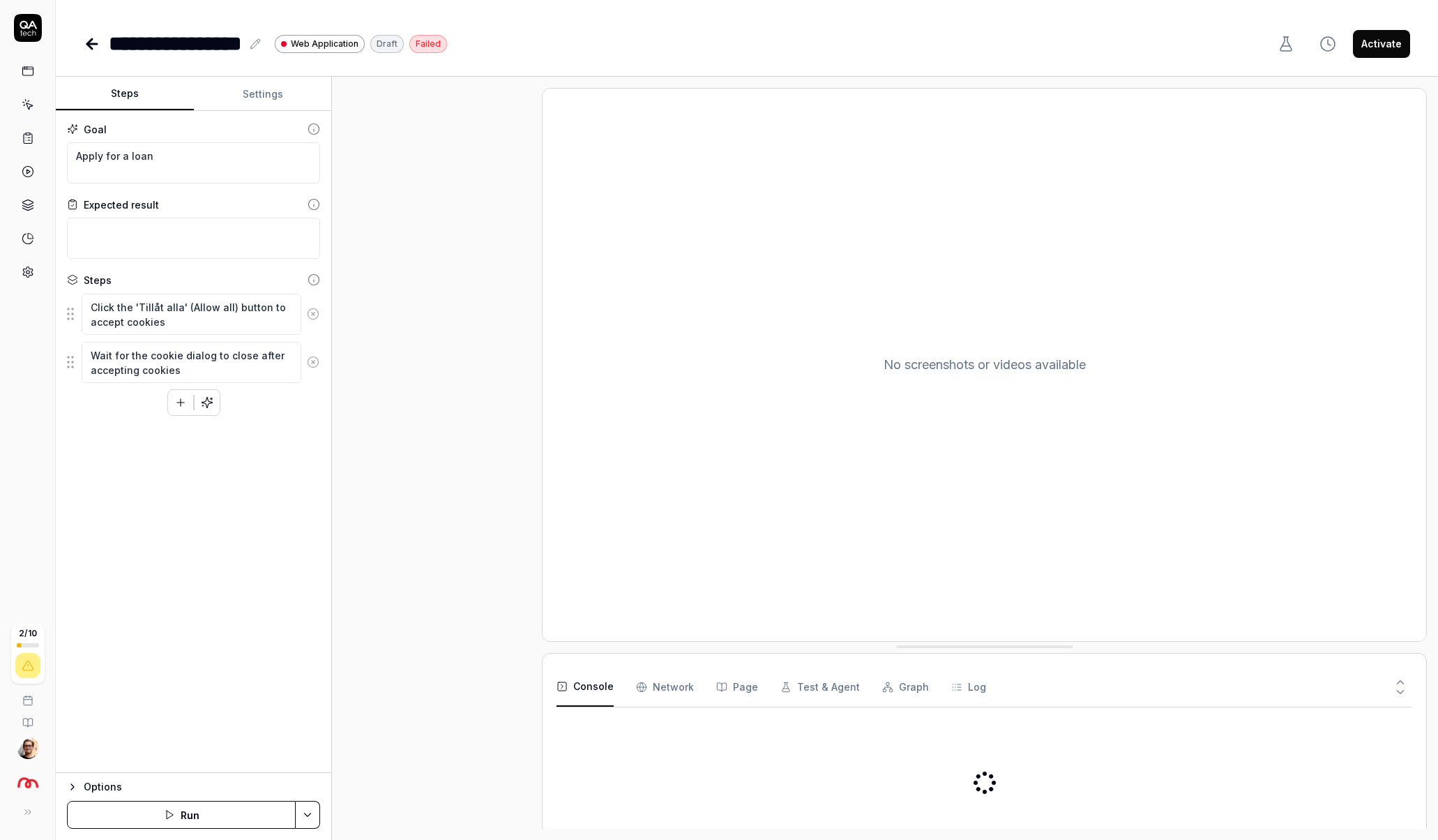
type textarea "*"
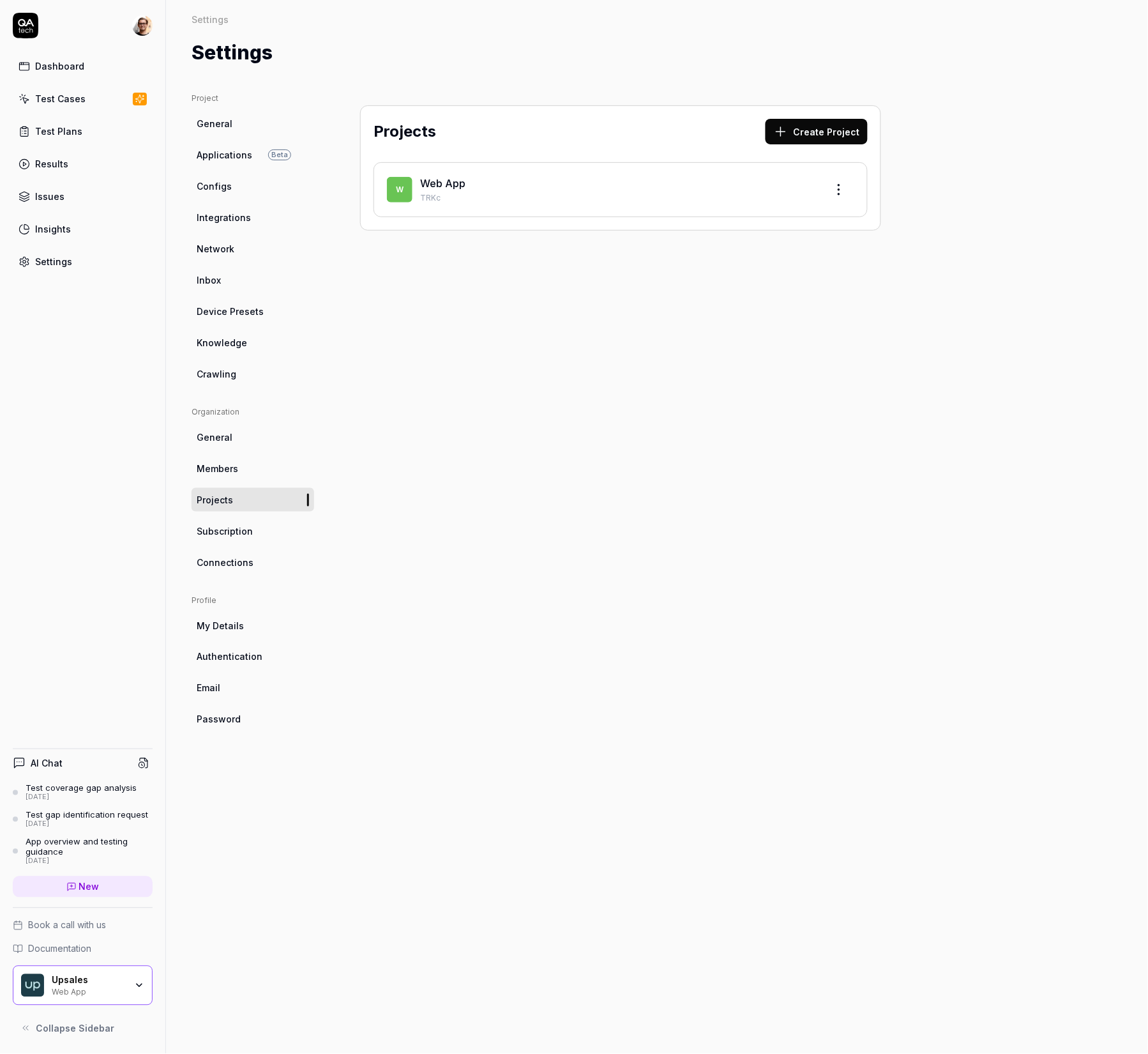
click at [64, 158] on div "Results" at bounding box center [52, 163] width 34 height 14
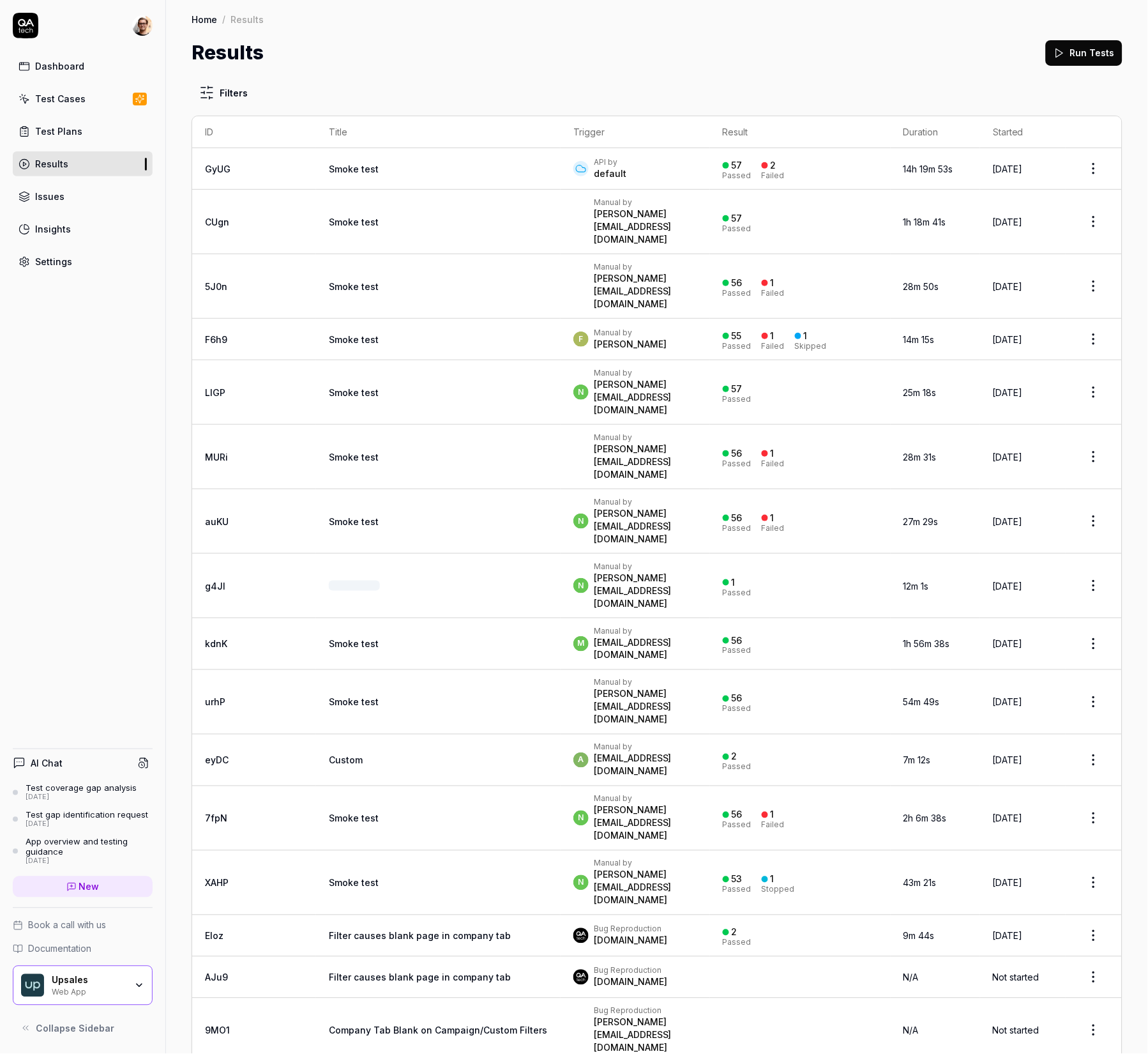
click at [369, 175] on td "Smoke test" at bounding box center [437, 169] width 244 height 42
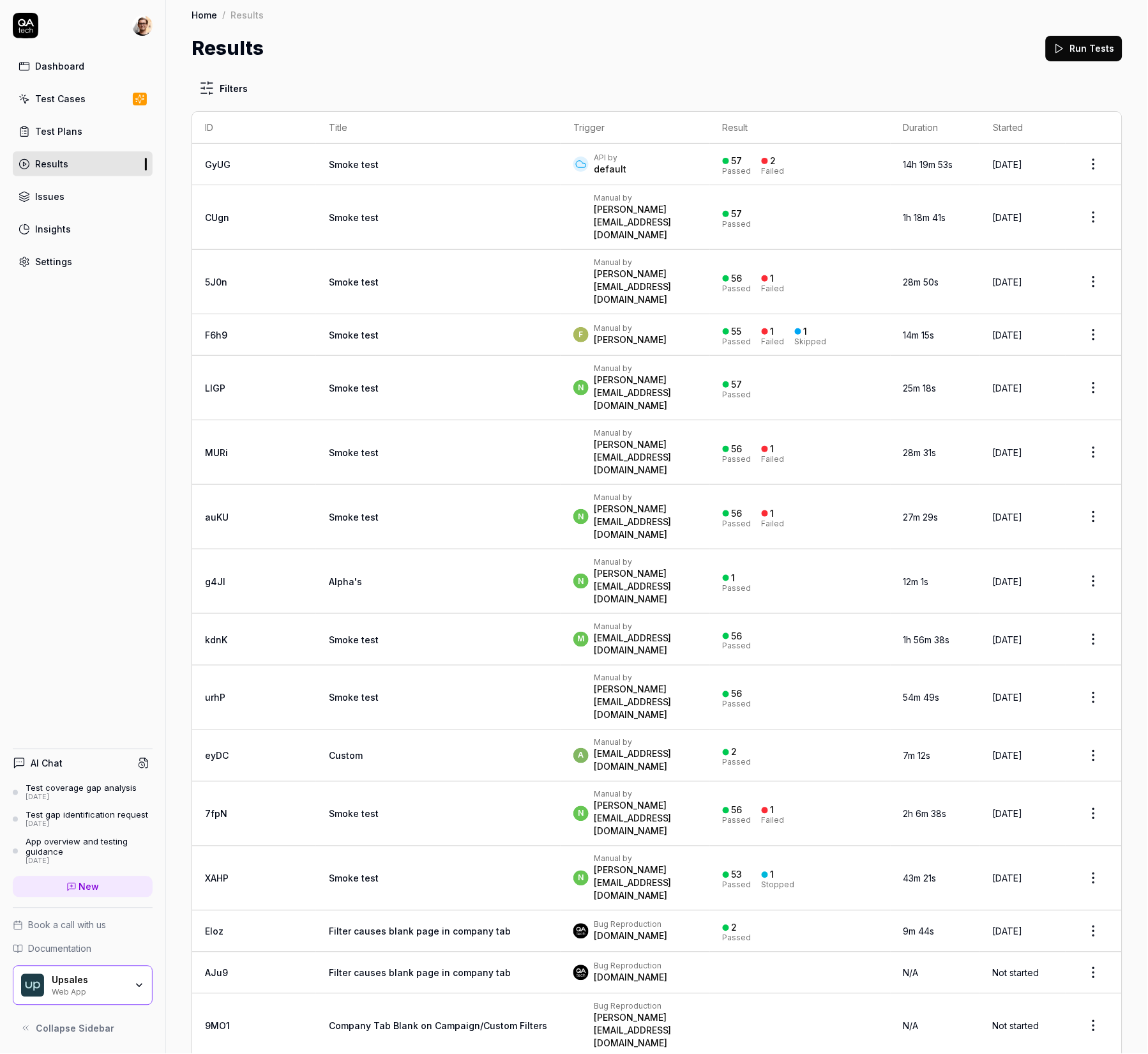
scroll to position [5, 0]
click at [352, 168] on td "Smoke test" at bounding box center [437, 164] width 244 height 42
click at [346, 203] on td "Smoke test" at bounding box center [437, 216] width 244 height 64
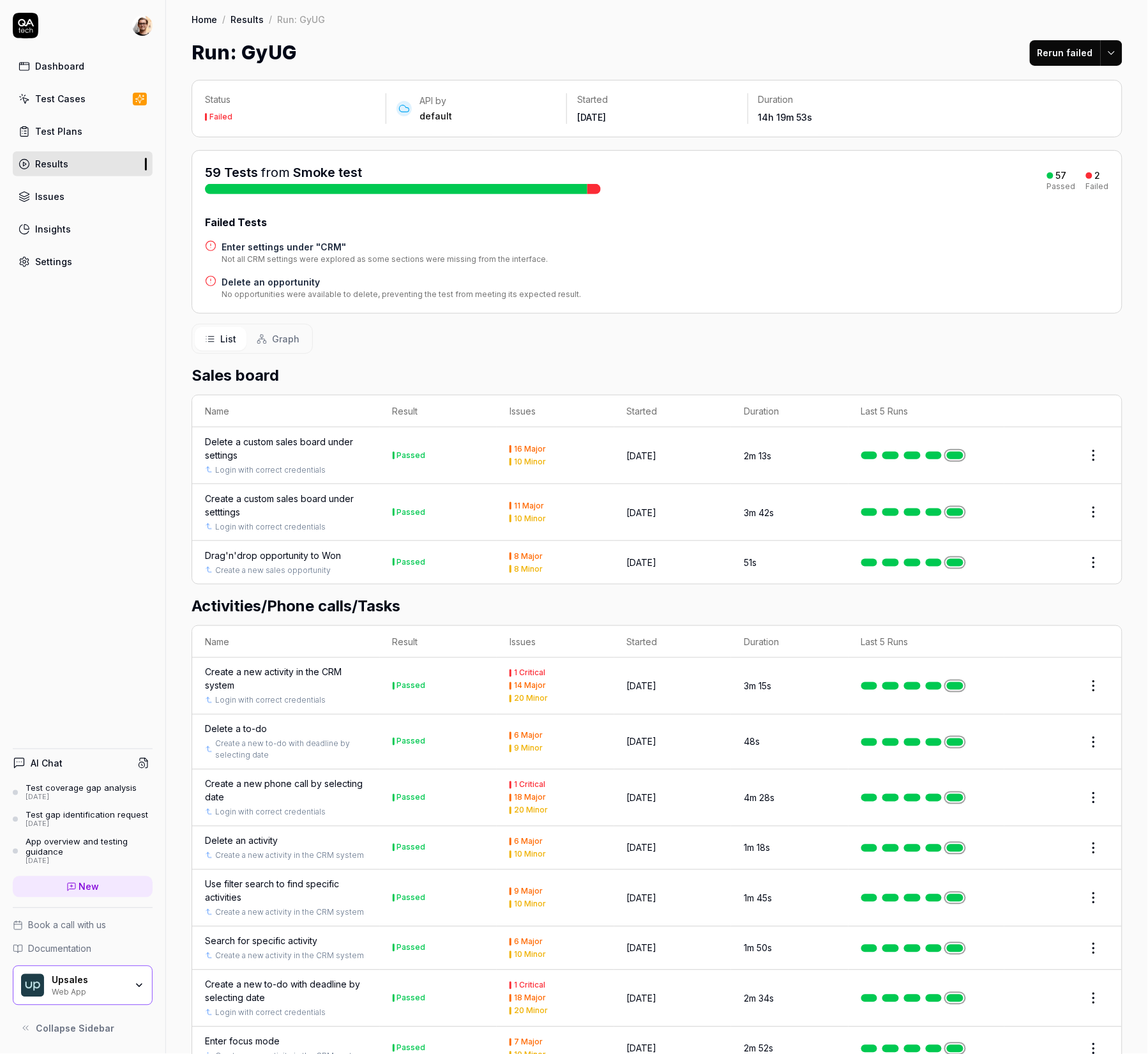
click at [274, 339] on span "Graph" at bounding box center [286, 339] width 27 height 14
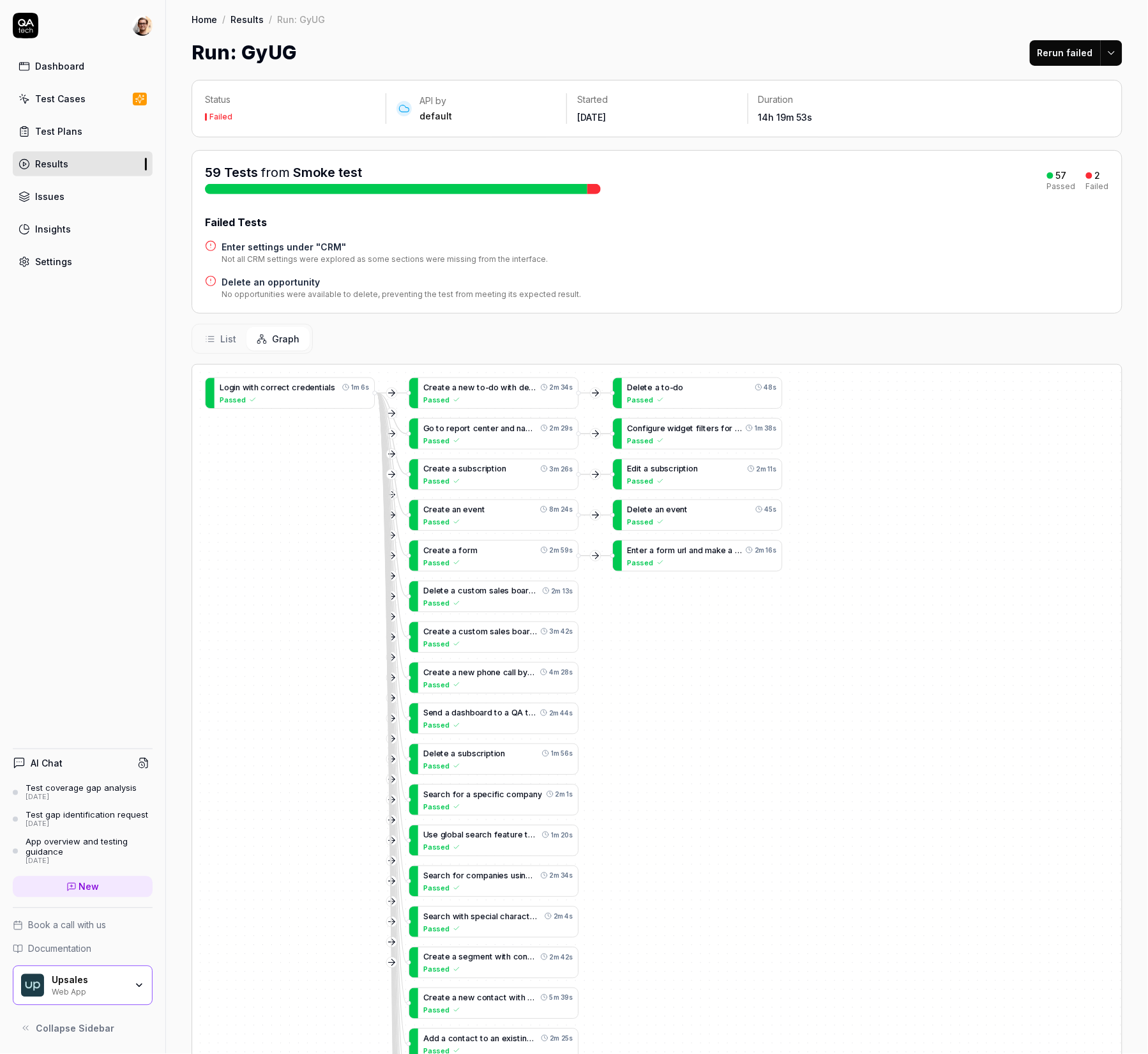
scroll to position [3, 0]
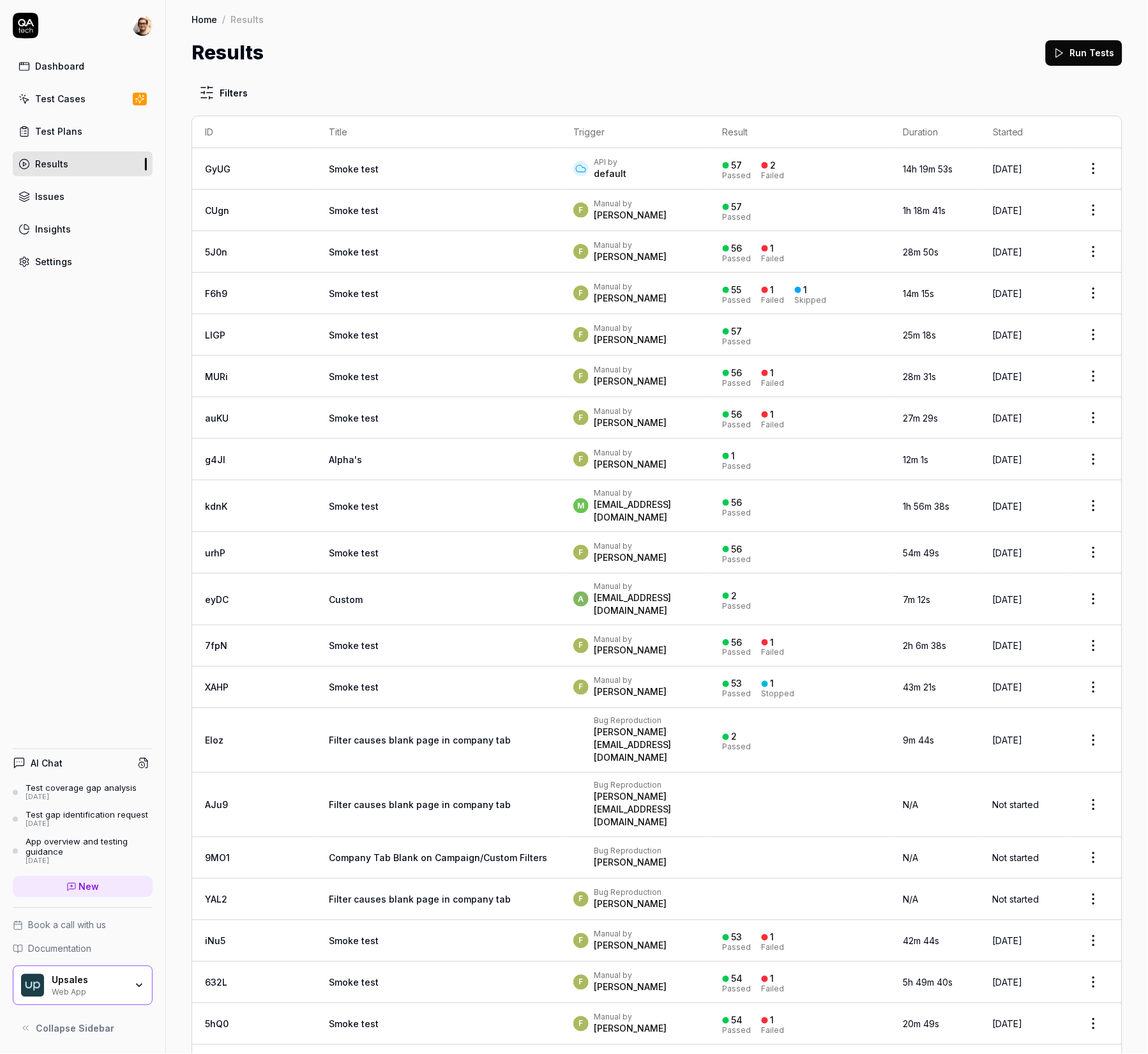
click at [574, 733] on span at bounding box center [581, 740] width 15 height 15
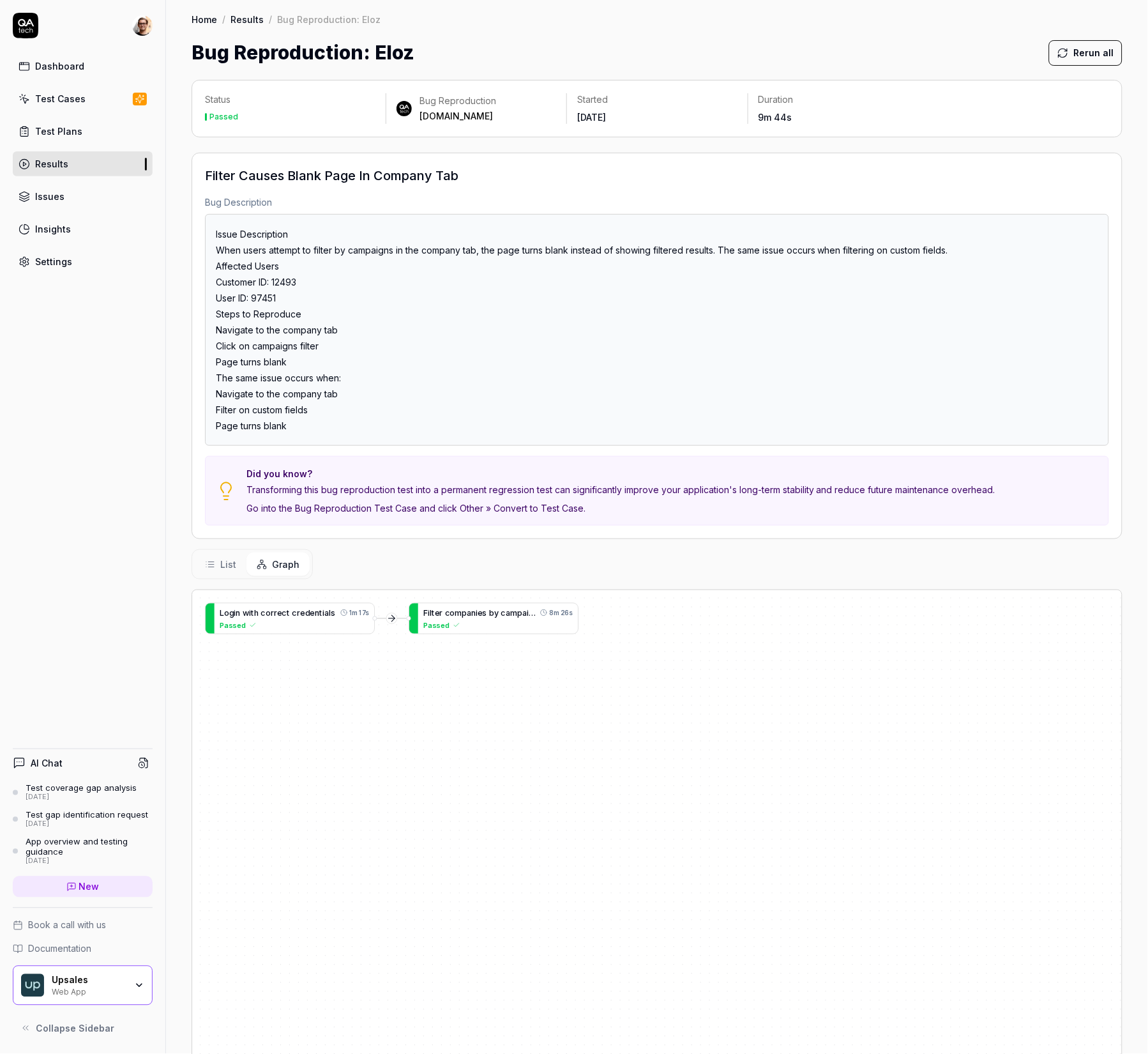
scroll to position [3, 0]
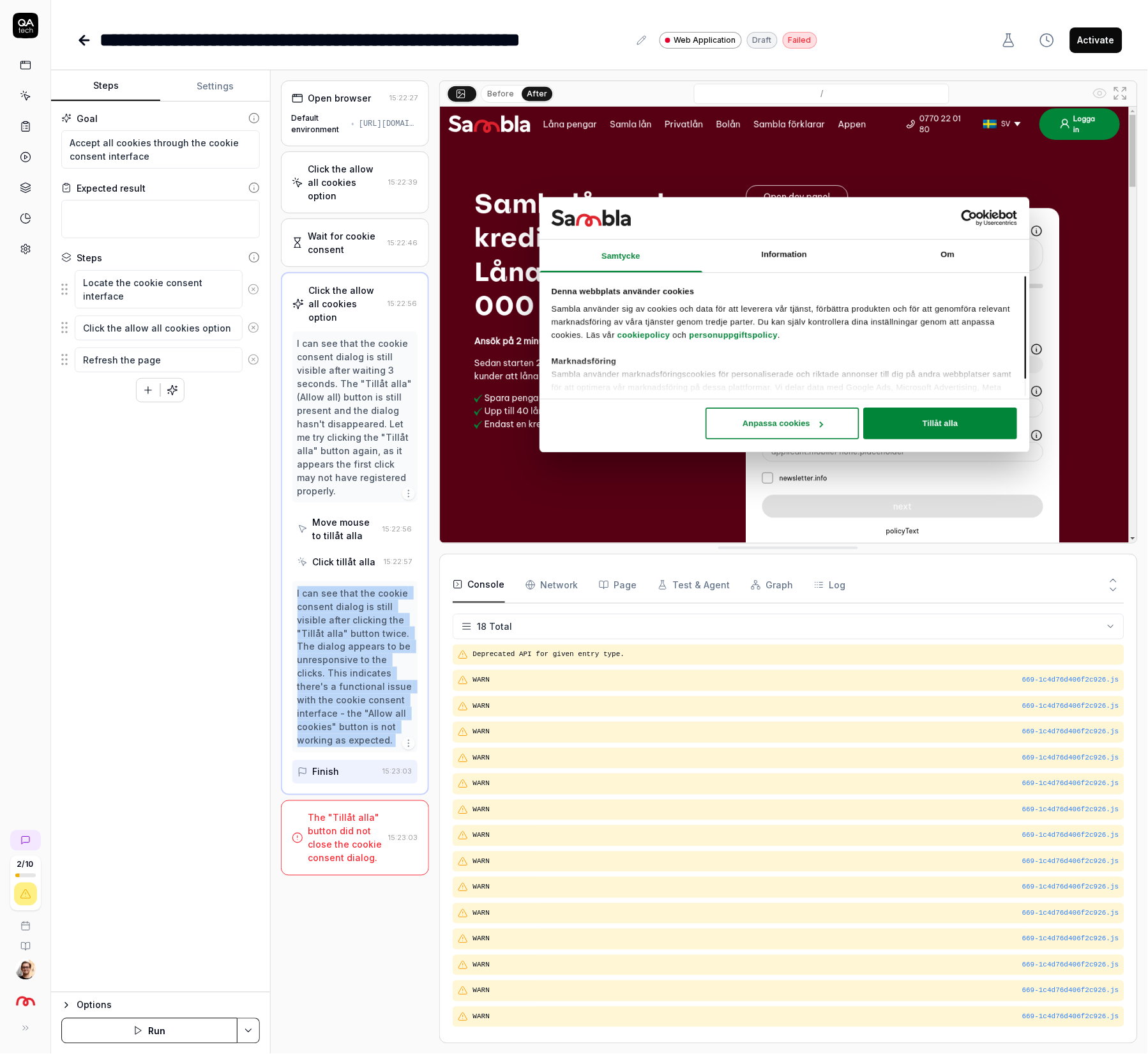
scroll to position [94, 0]
